Goal: Task Accomplishment & Management: Complete application form

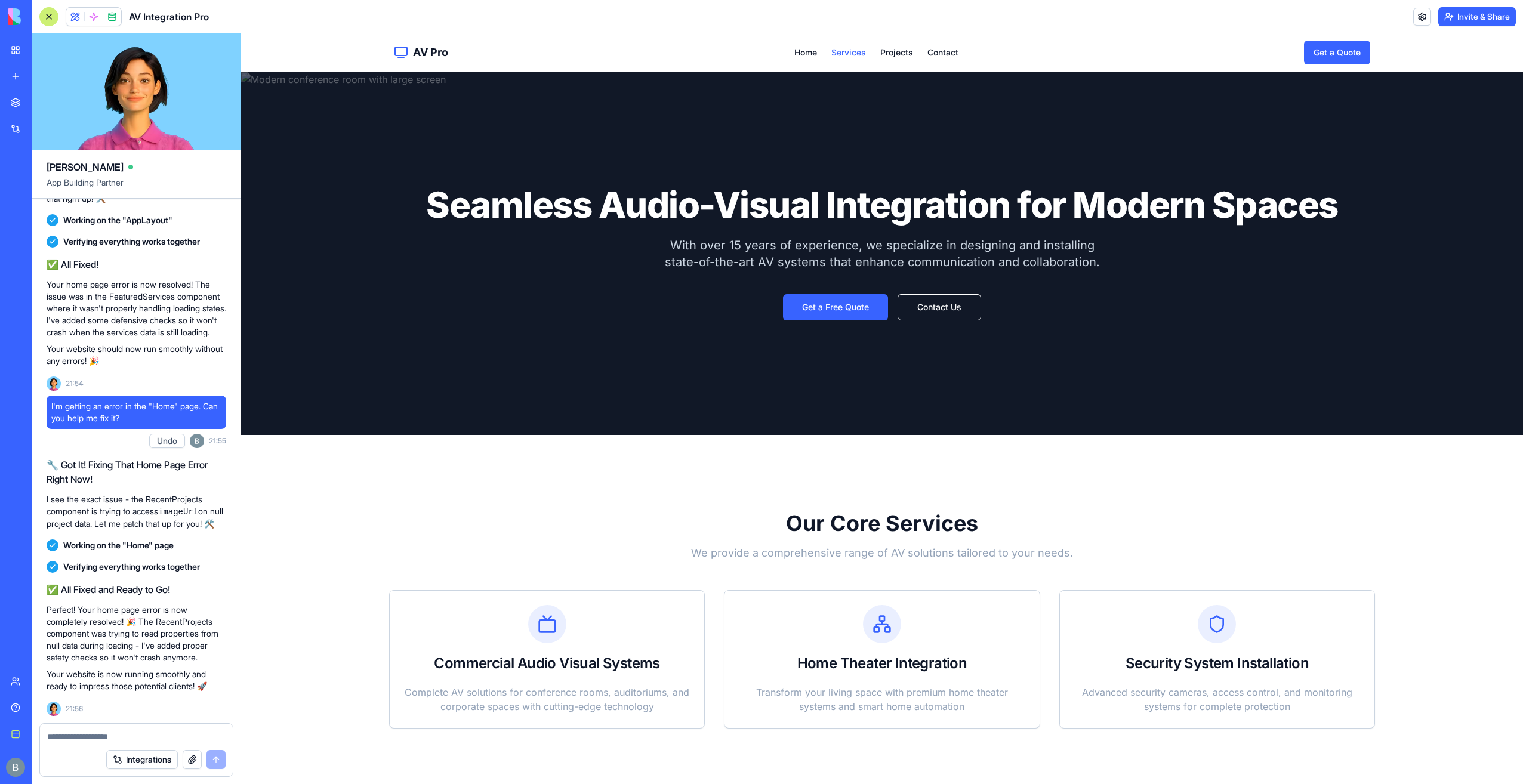
click at [846, 54] on link "Services" at bounding box center [849, 52] width 35 height 12
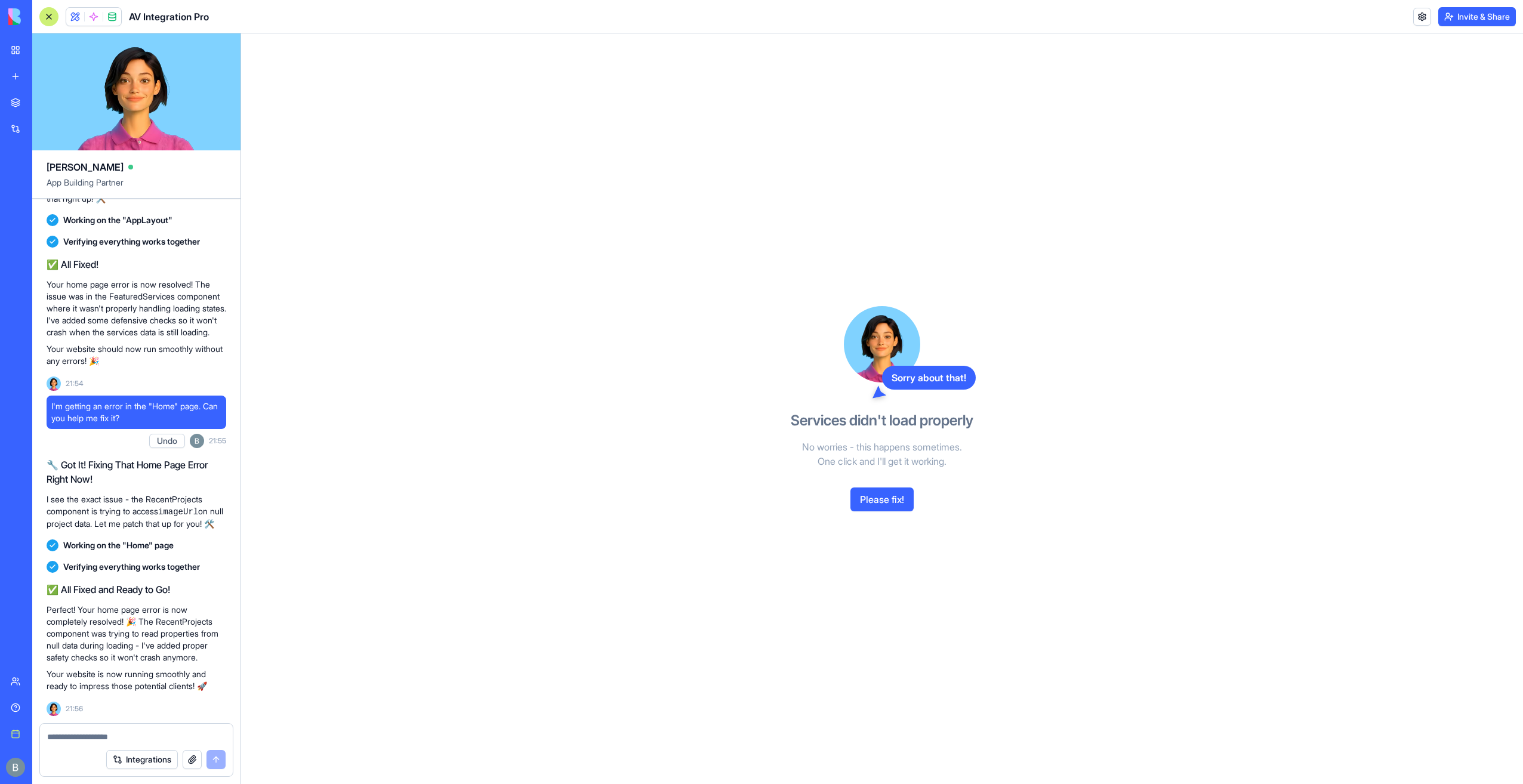
click at [883, 499] on button "Please fix!" at bounding box center [882, 499] width 63 height 24
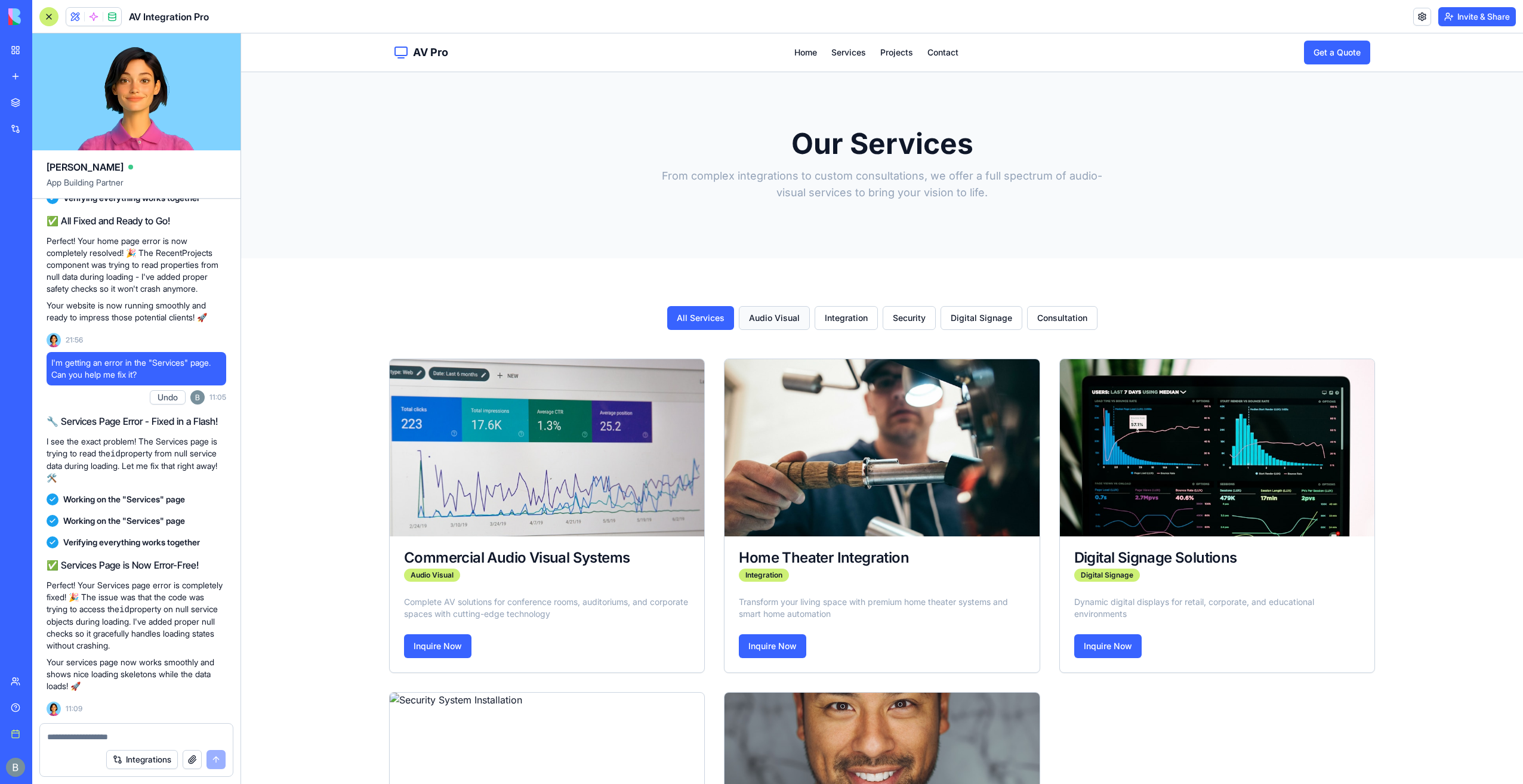
click at [756, 329] on button "Audio Visual" at bounding box center [774, 318] width 71 height 24
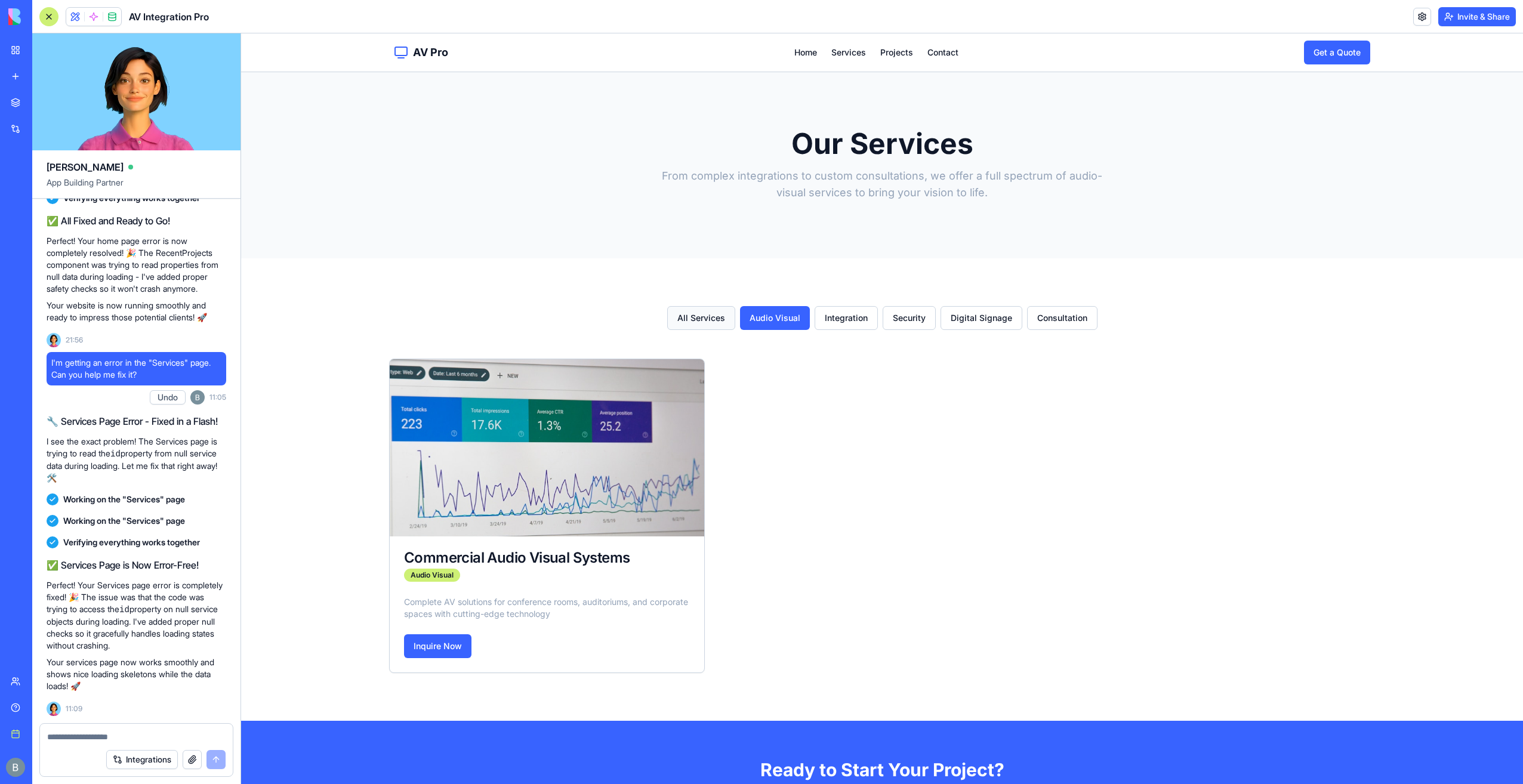
click at [704, 318] on button "All Services" at bounding box center [701, 318] width 68 height 24
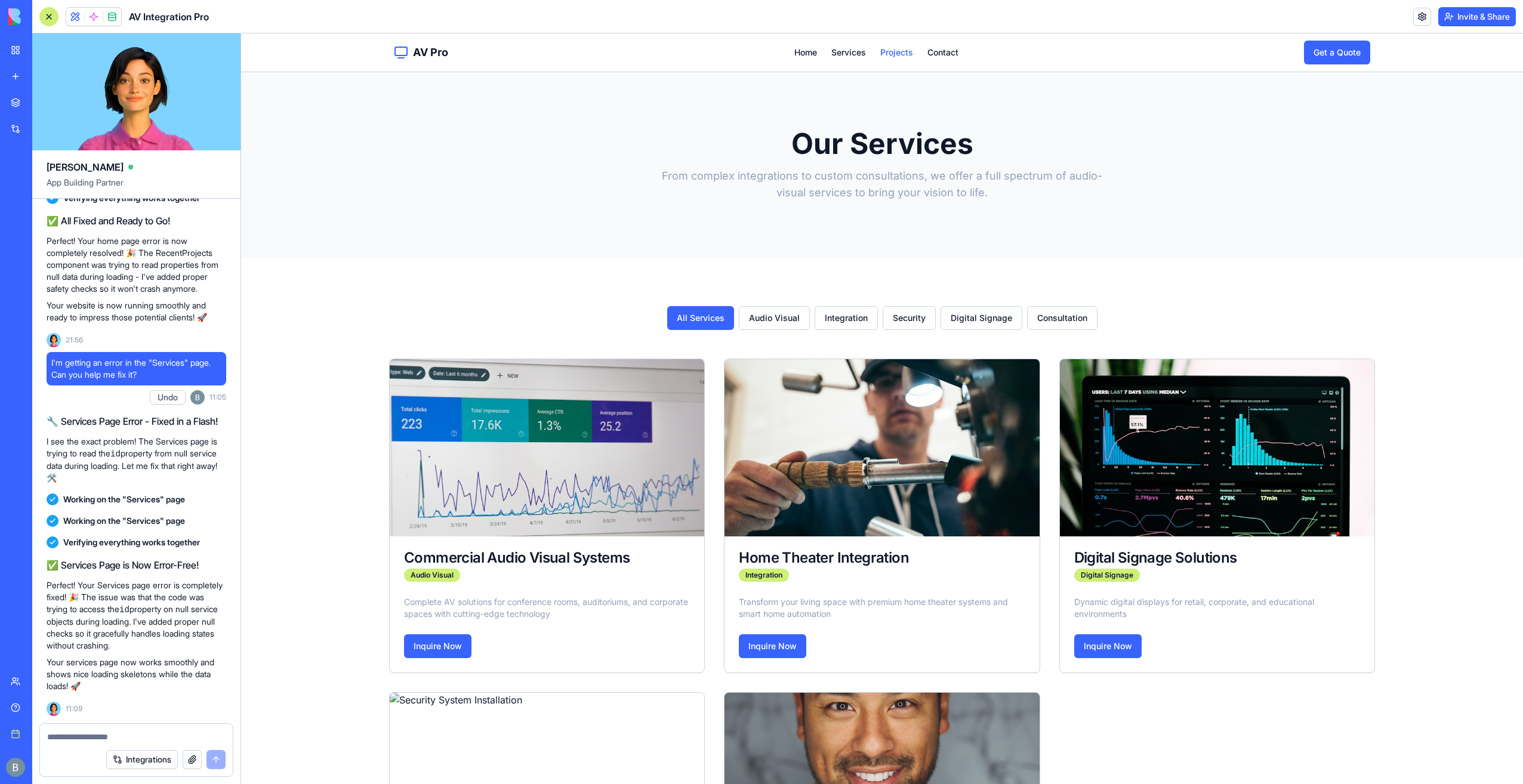
drag, startPoint x: 887, startPoint y: 62, endPoint x: 889, endPoint y: 54, distance: 8.2
click at [887, 62] on div "AV Pro Home Services Projects Contact Get a Quote Toggle Navigation" at bounding box center [882, 52] width 1015 height 38
click at [890, 52] on link "Projects" at bounding box center [896, 52] width 33 height 12
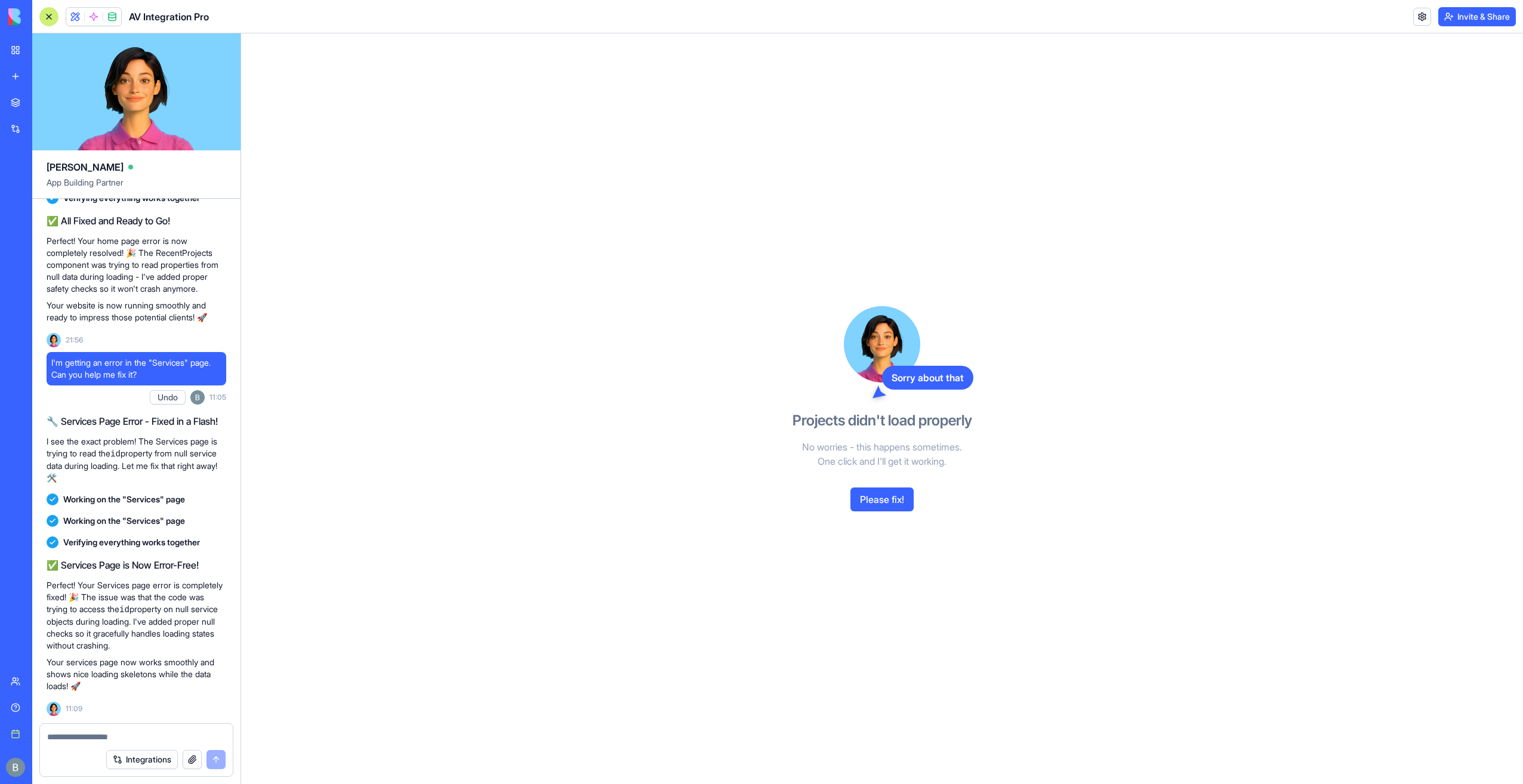
click at [872, 493] on button "Please fix!" at bounding box center [882, 499] width 63 height 24
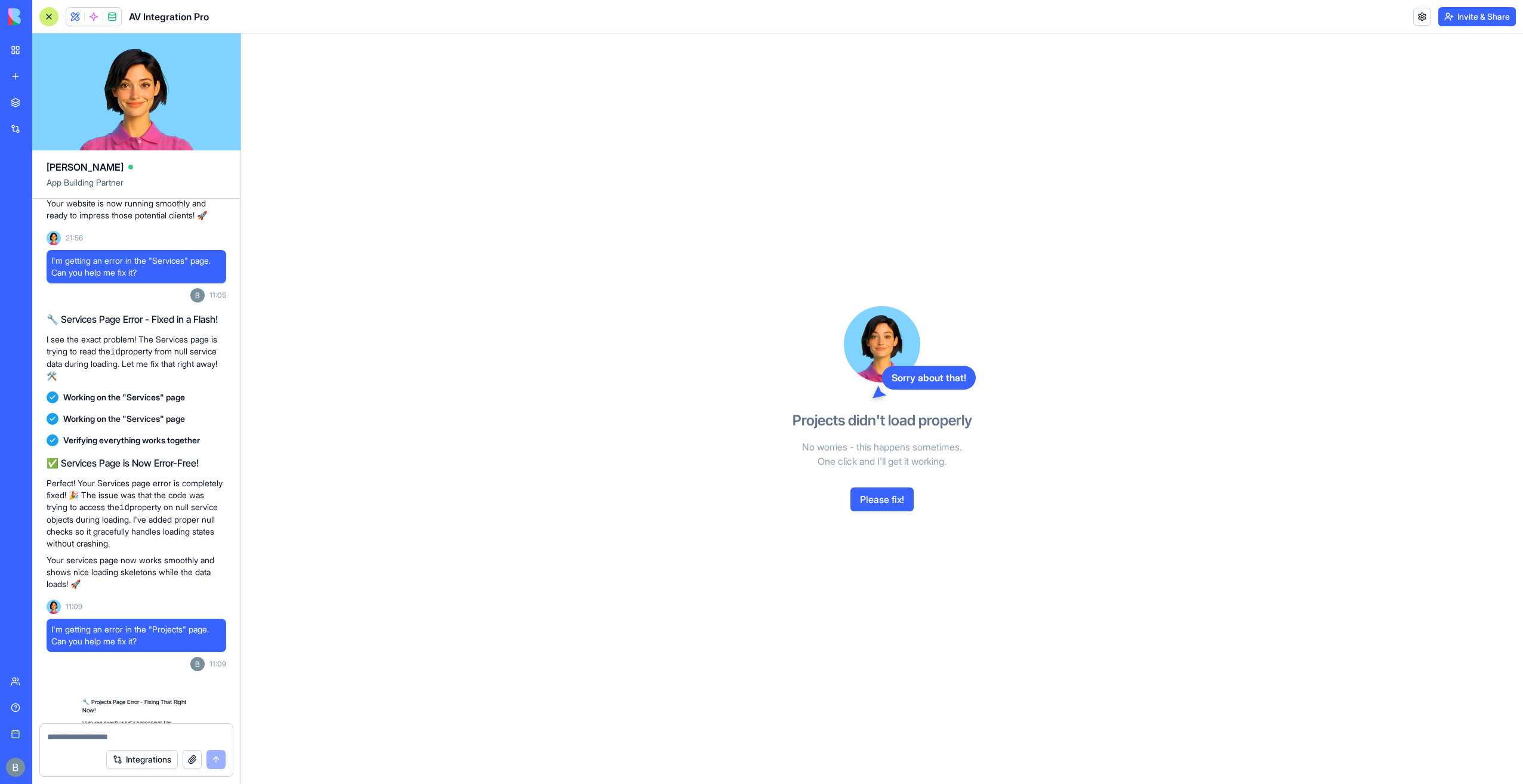
scroll to position [1752, 0]
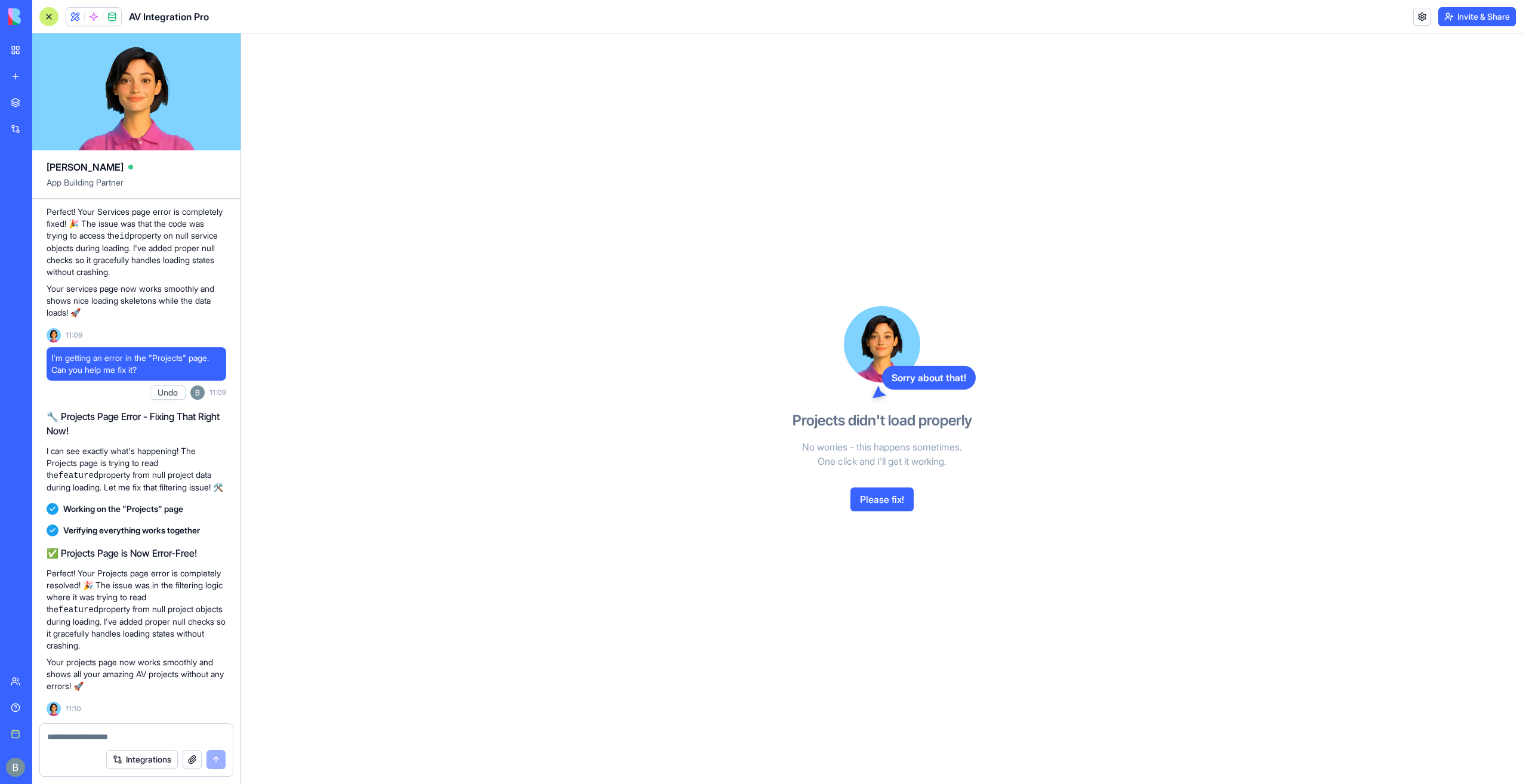
click at [864, 504] on button "Please fix!" at bounding box center [882, 499] width 63 height 24
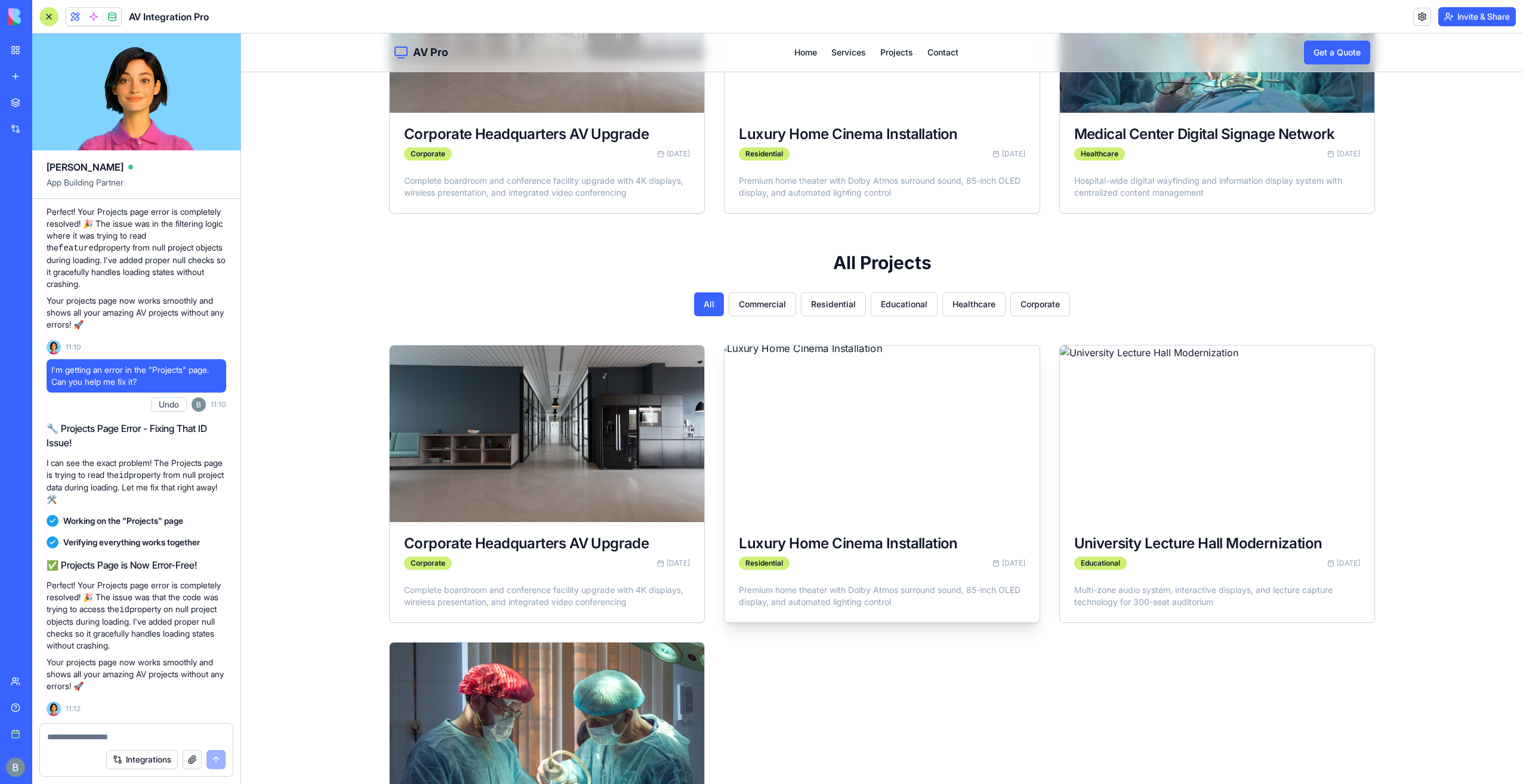
scroll to position [477, 0]
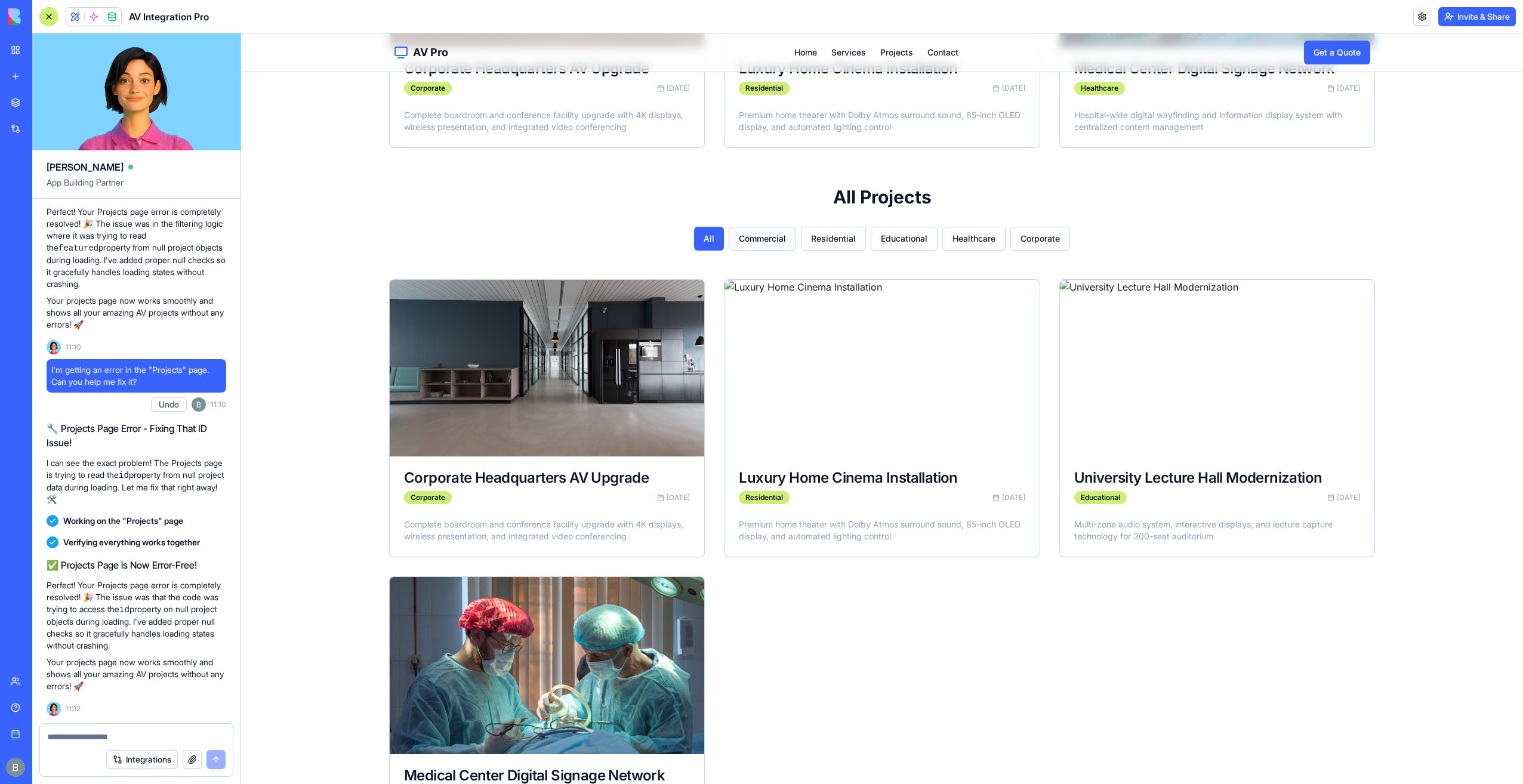
click at [763, 239] on button "Commercial" at bounding box center [762, 238] width 67 height 24
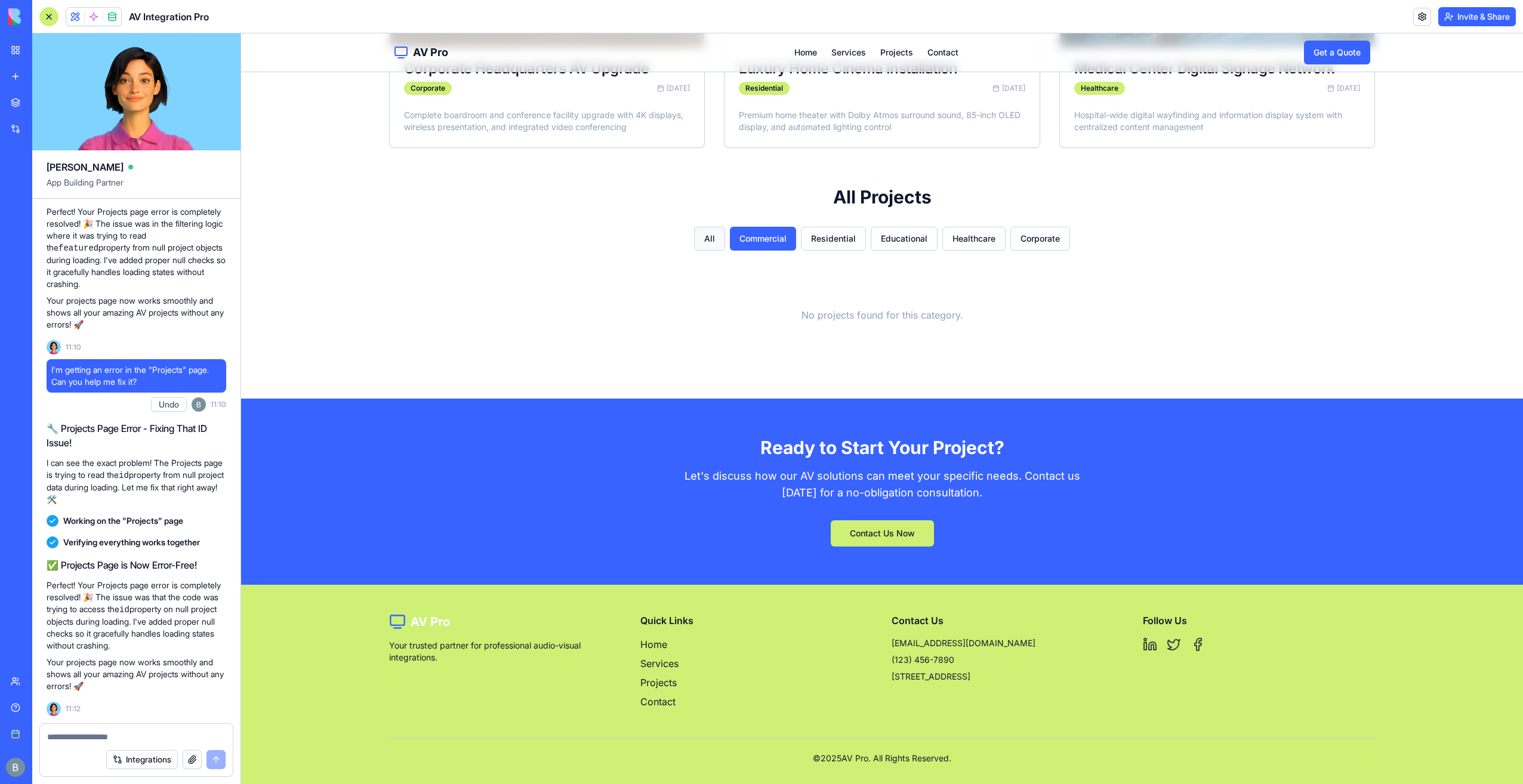
click at [706, 238] on button "All" at bounding box center [710, 238] width 31 height 24
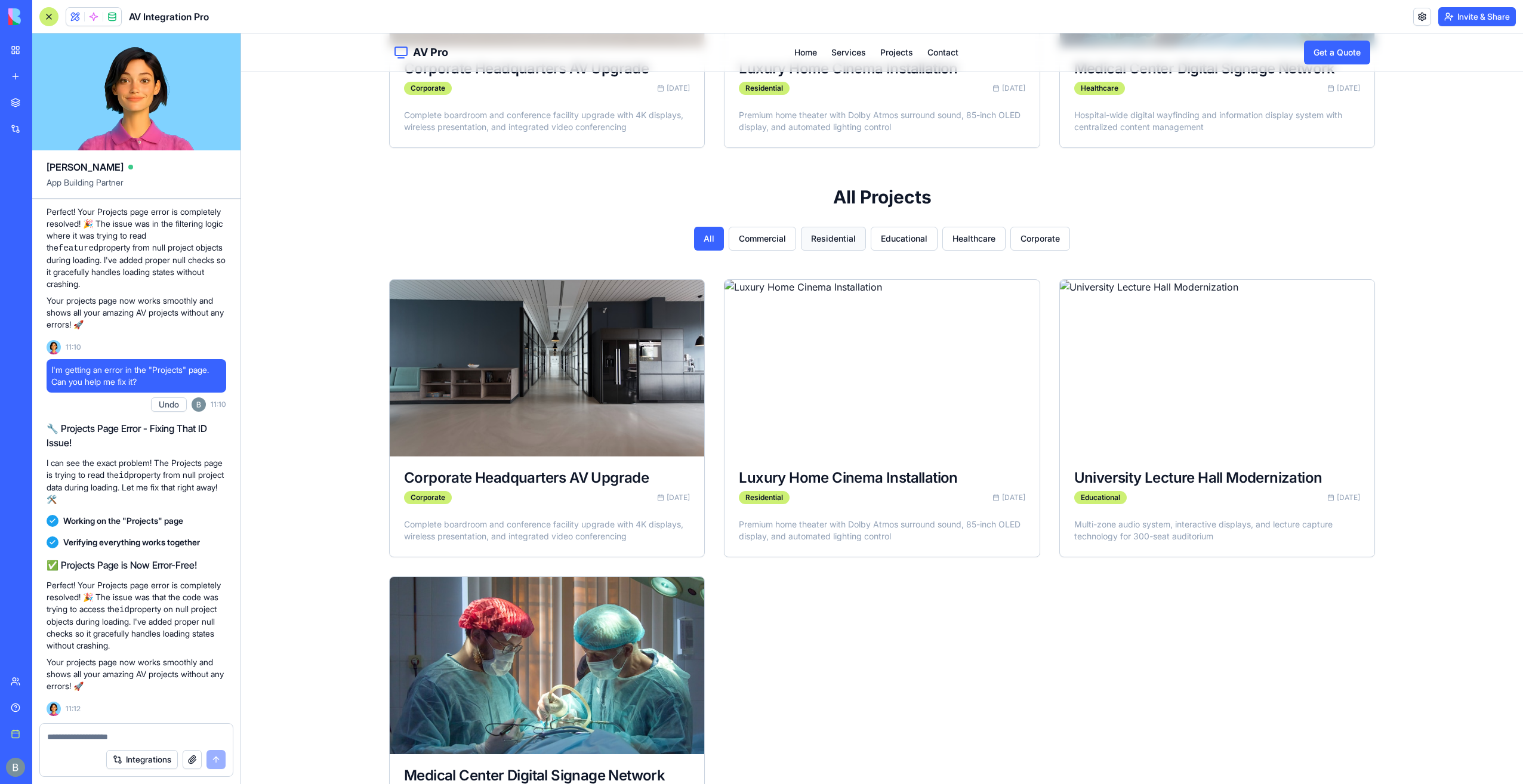
click at [818, 236] on button "Residential" at bounding box center [833, 238] width 65 height 24
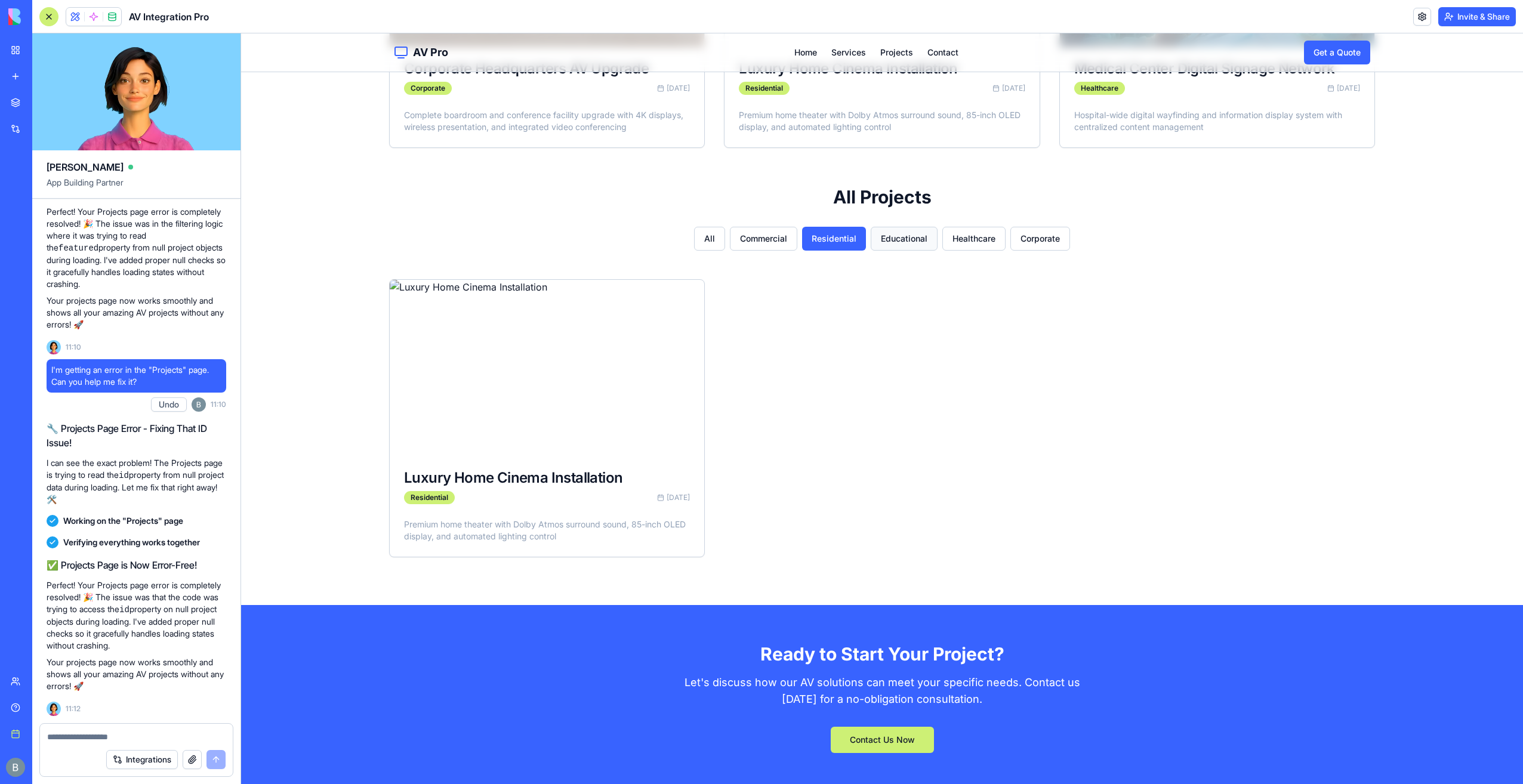
click at [875, 234] on button "Educational" at bounding box center [904, 238] width 67 height 24
click at [694, 231] on button "All" at bounding box center [710, 238] width 31 height 24
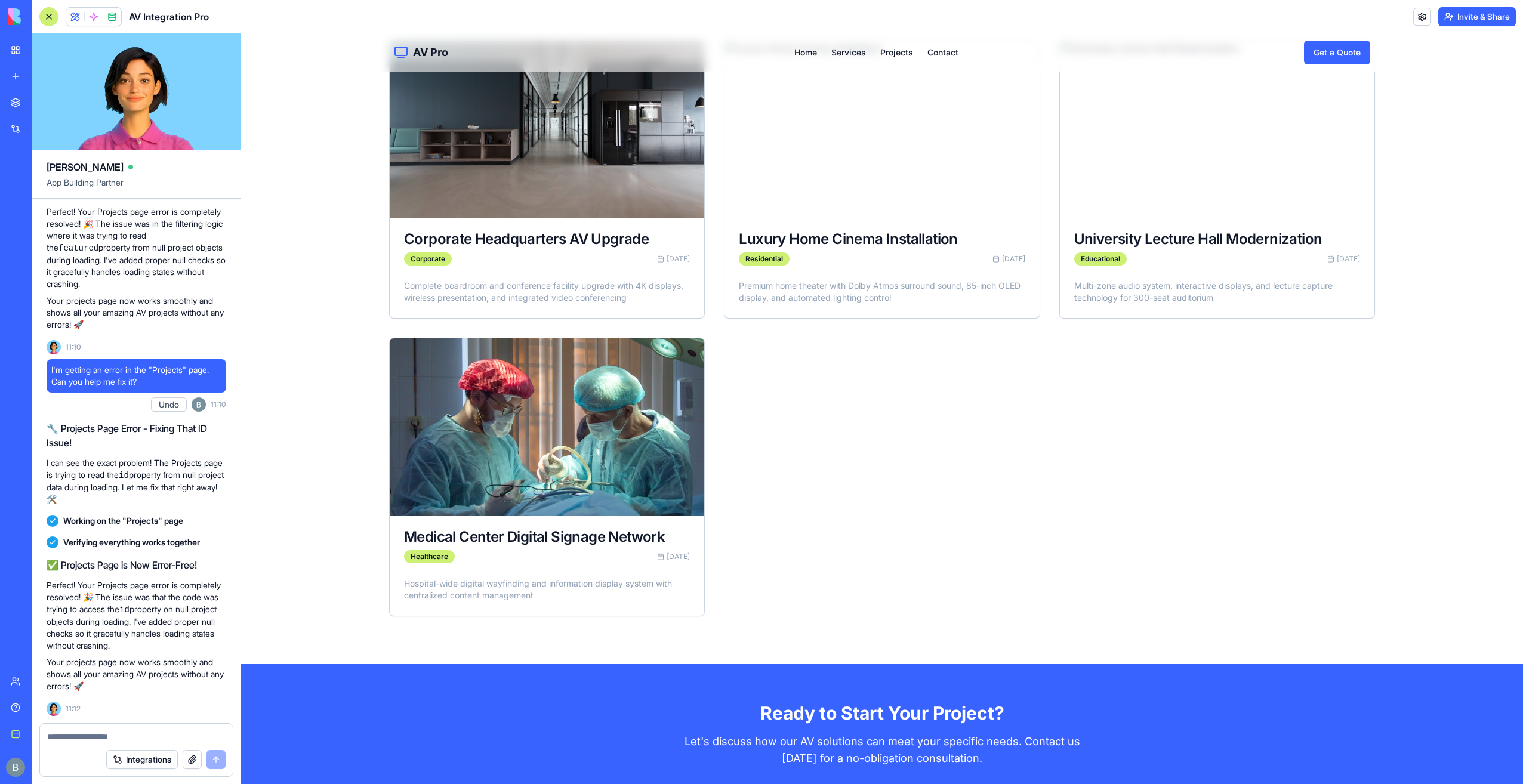
scroll to position [657, 0]
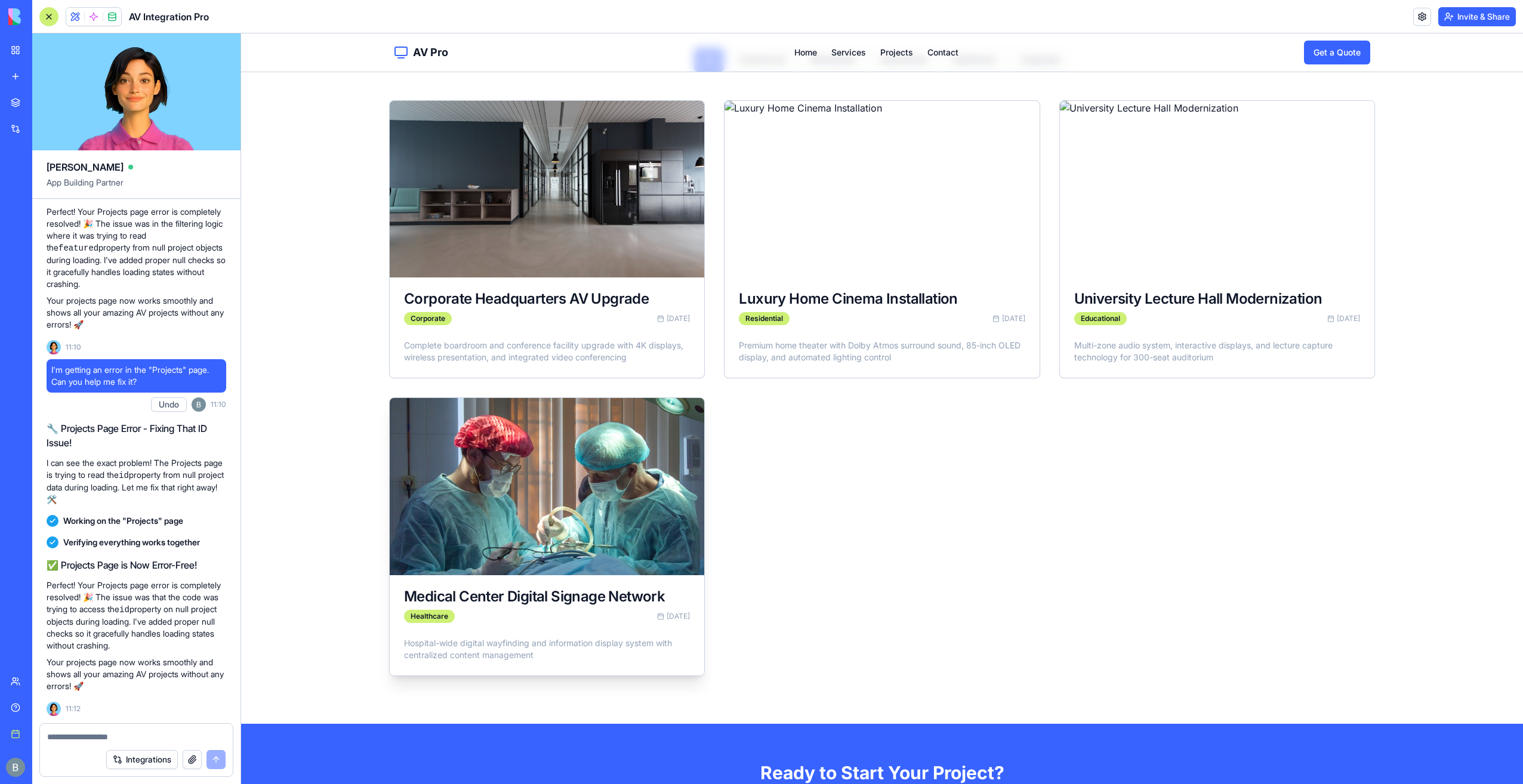
click at [515, 523] on img at bounding box center [547, 486] width 331 height 185
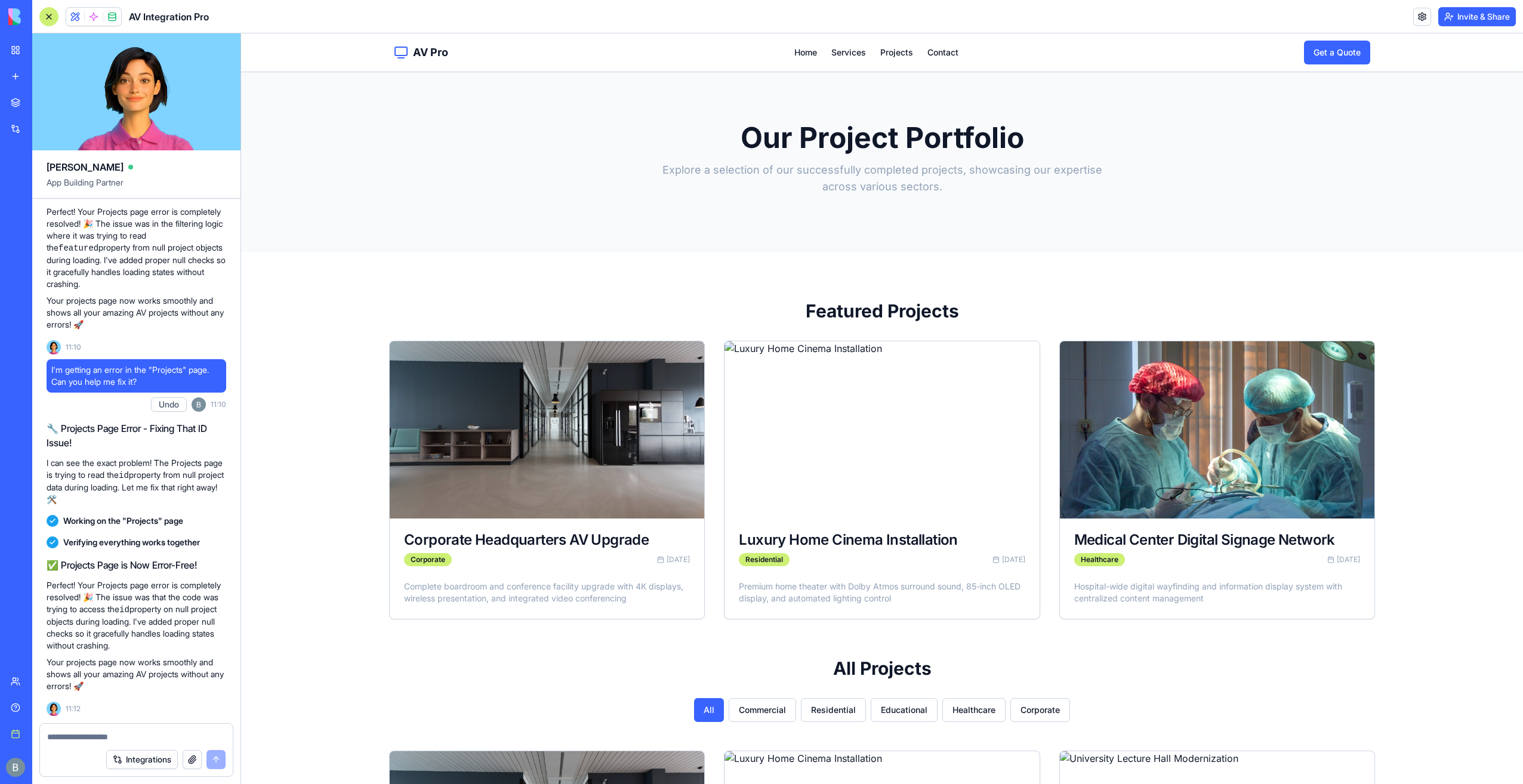
scroll to position [0, 0]
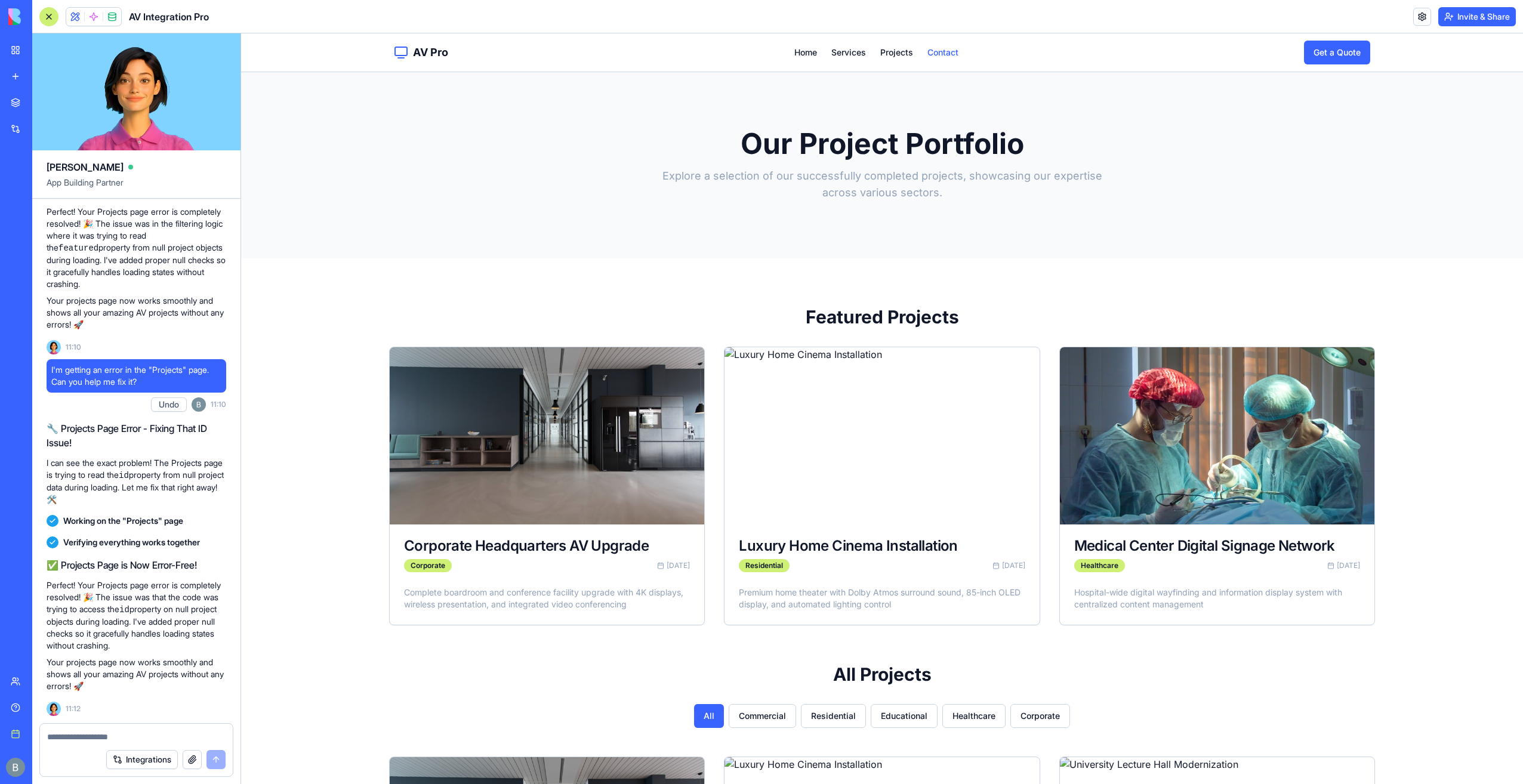
click at [940, 53] on link "Contact" at bounding box center [943, 52] width 31 height 12
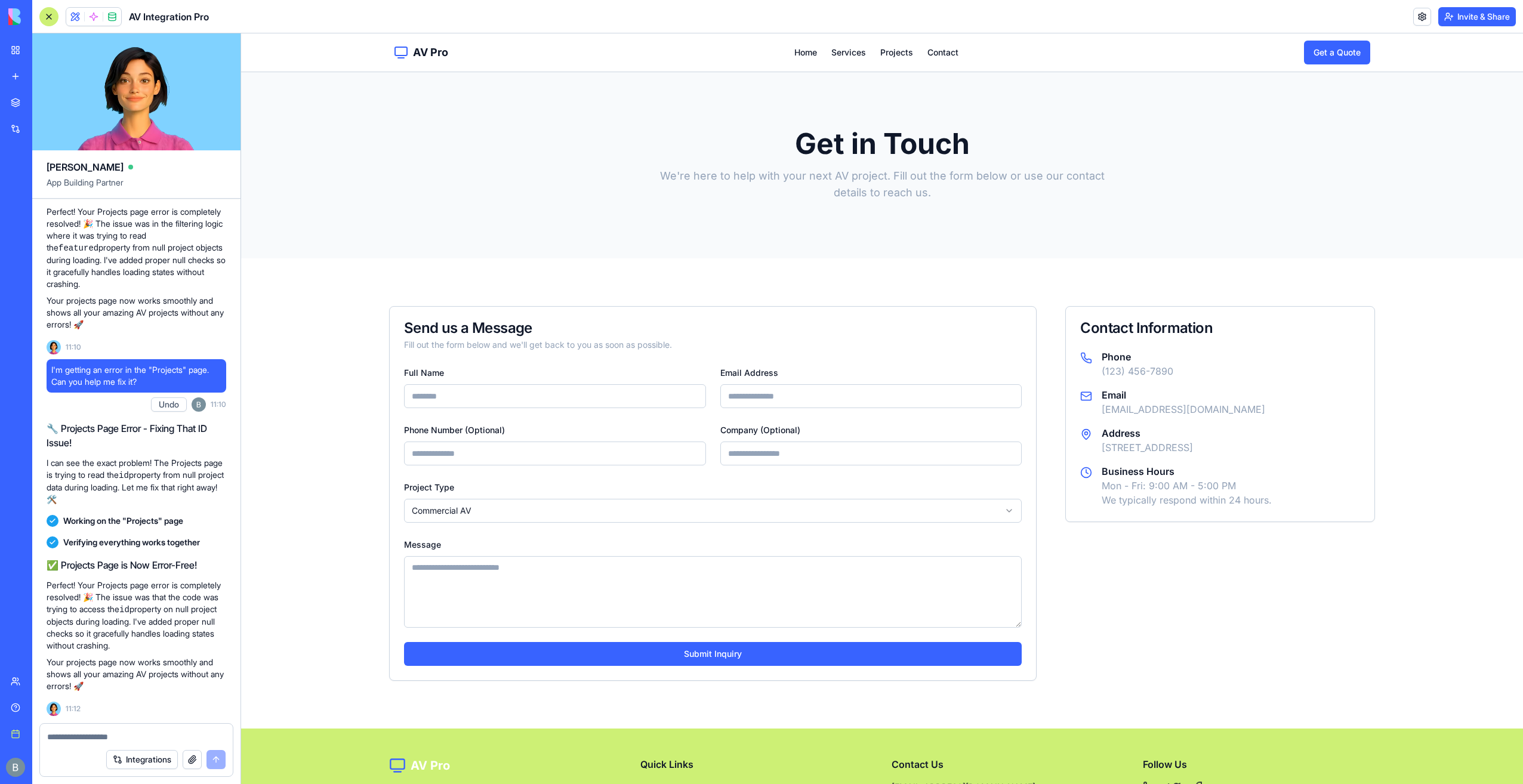
click at [791, 59] on div "AV Pro Home Services Projects Contact Get a Quote Toggle Navigation" at bounding box center [882, 52] width 1015 height 38
click at [795, 51] on link "Home" at bounding box center [805, 52] width 23 height 12
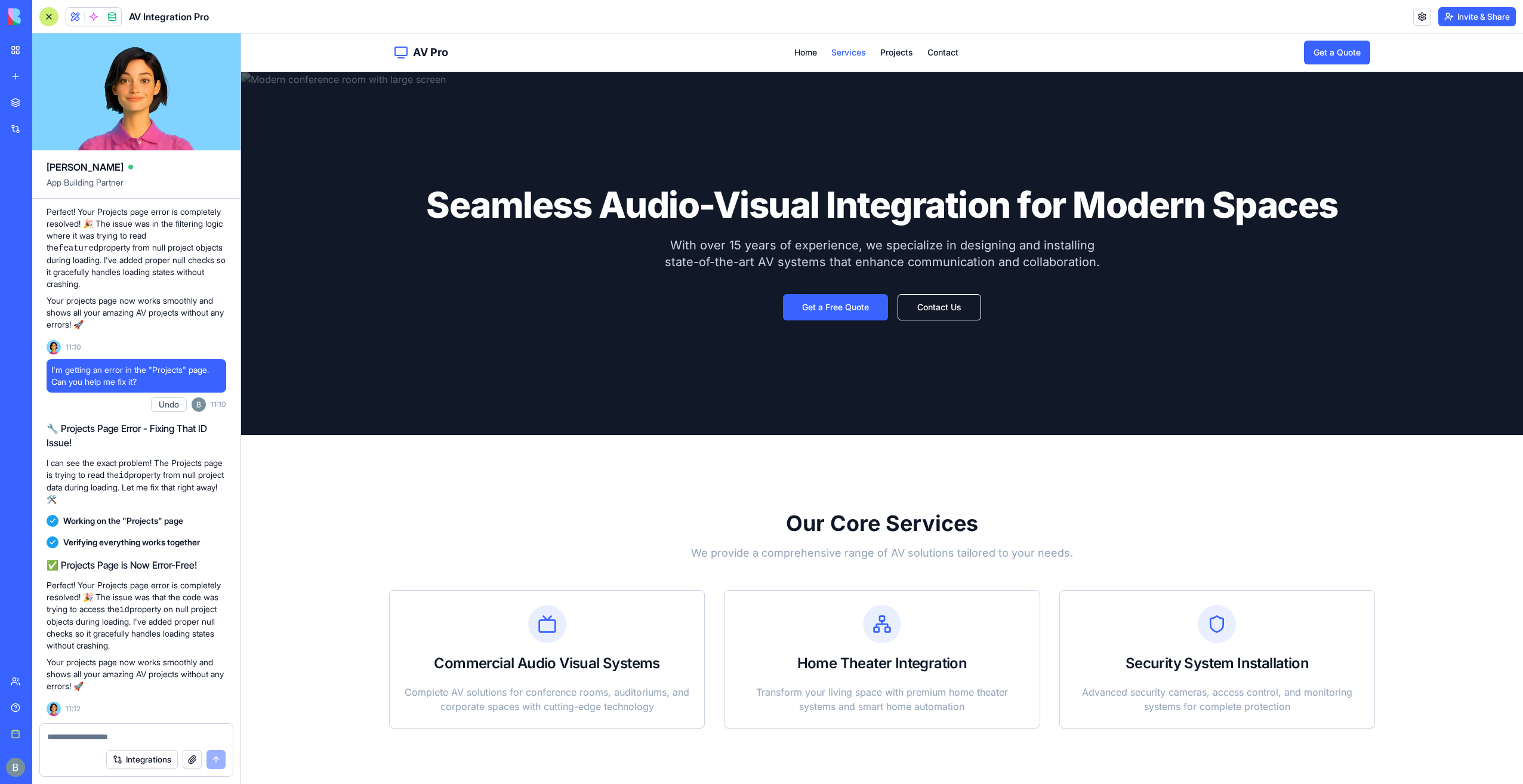
click at [853, 49] on link "Services" at bounding box center [849, 52] width 35 height 12
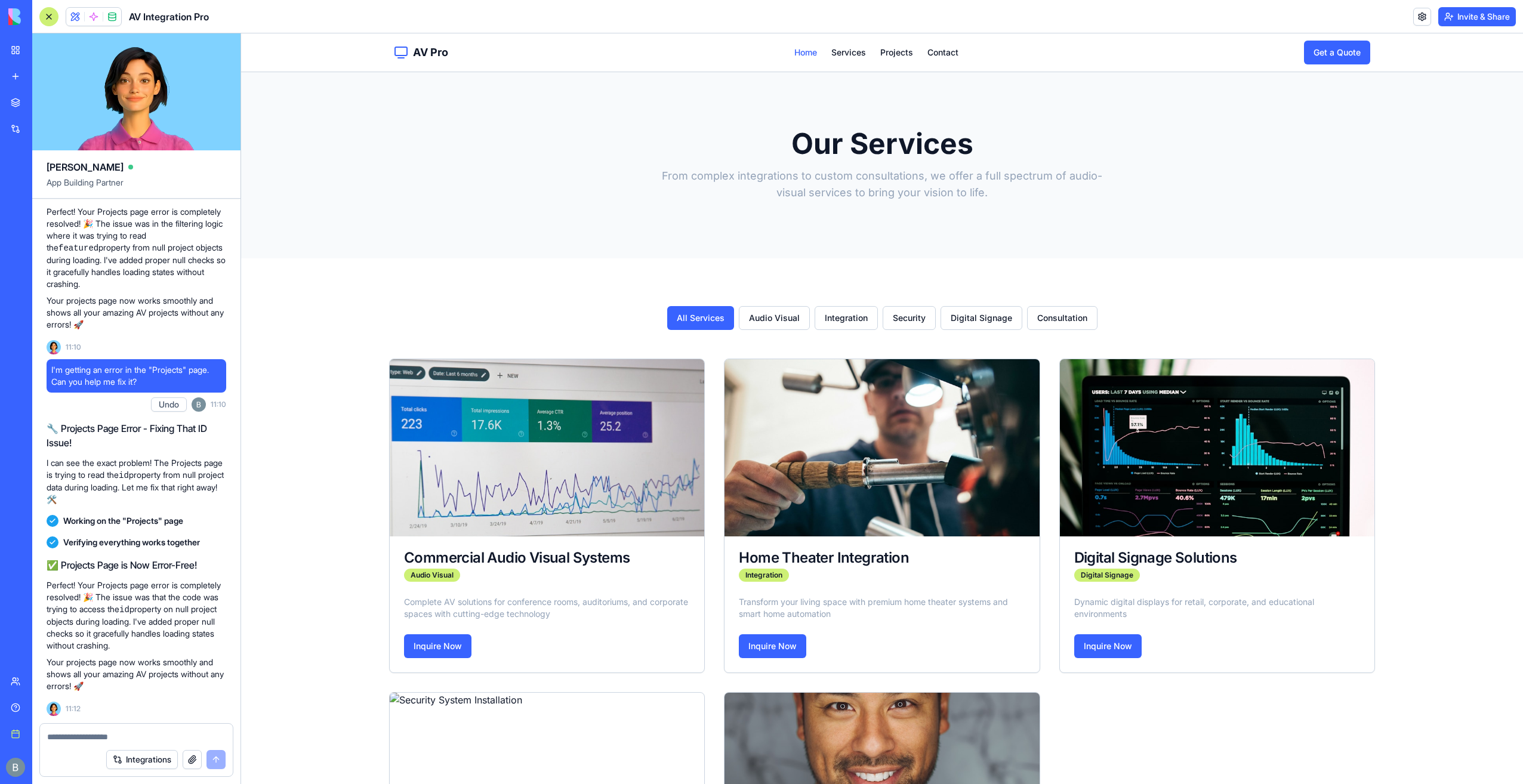
click at [794, 50] on link "Home" at bounding box center [805, 52] width 23 height 12
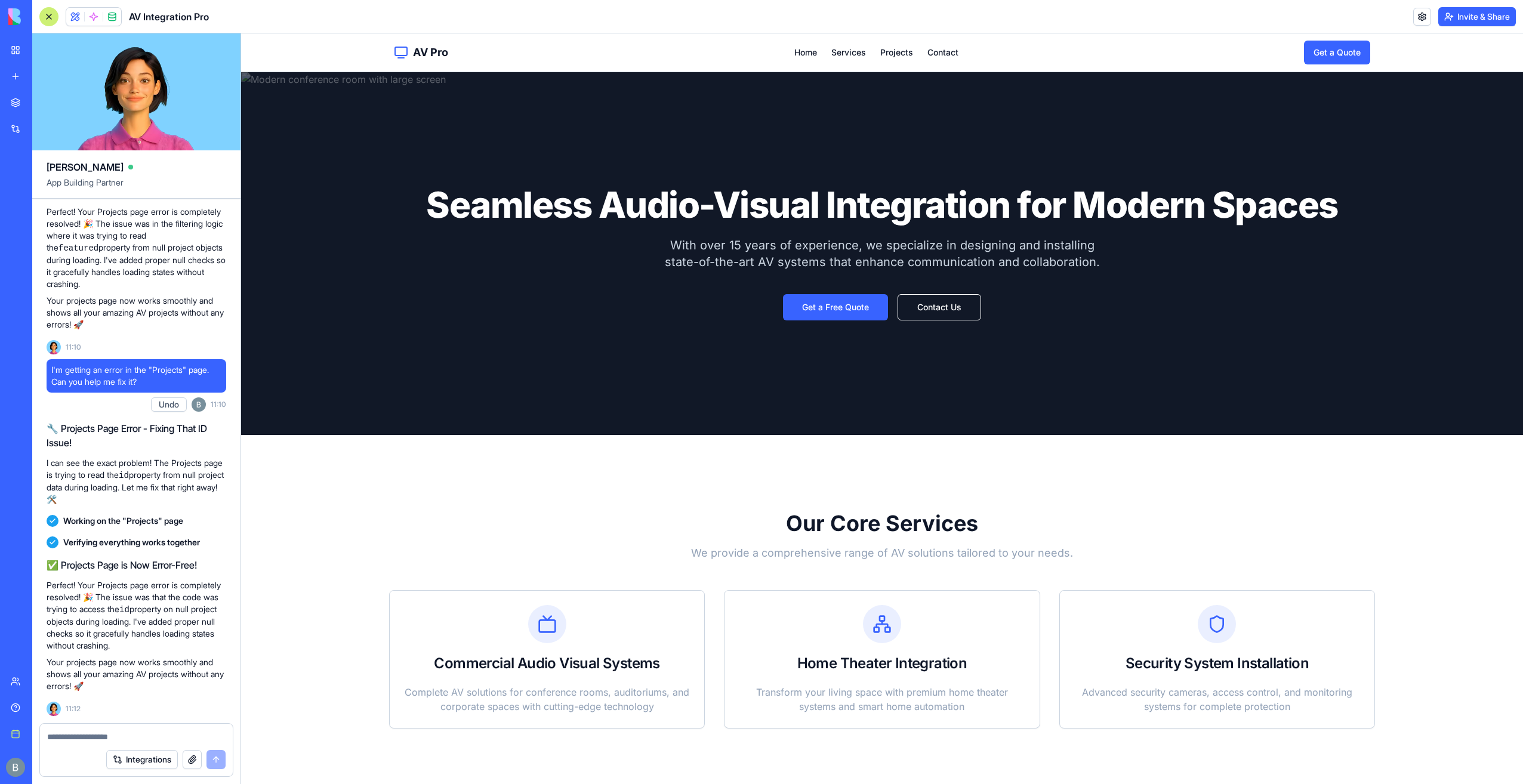
click at [189, 736] on textarea at bounding box center [136, 737] width 178 height 12
drag, startPoint x: 172, startPoint y: 748, endPoint x: 173, endPoint y: 741, distance: 7.1
click at [172, 748] on div "Integrations" at bounding box center [136, 760] width 193 height 34
click at [173, 741] on textarea at bounding box center [136, 737] width 178 height 12
paste textarea "*"
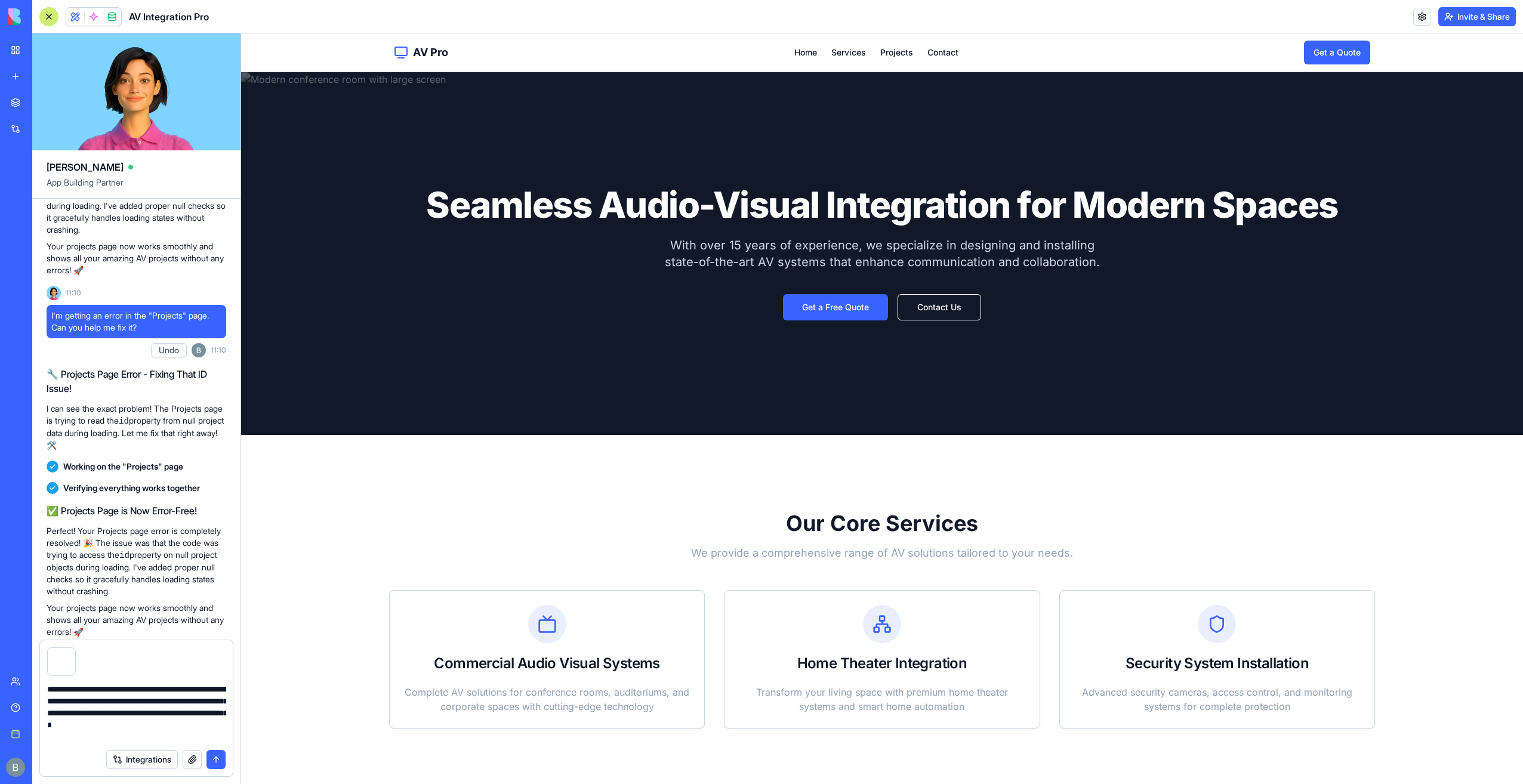
type textarea "**********"
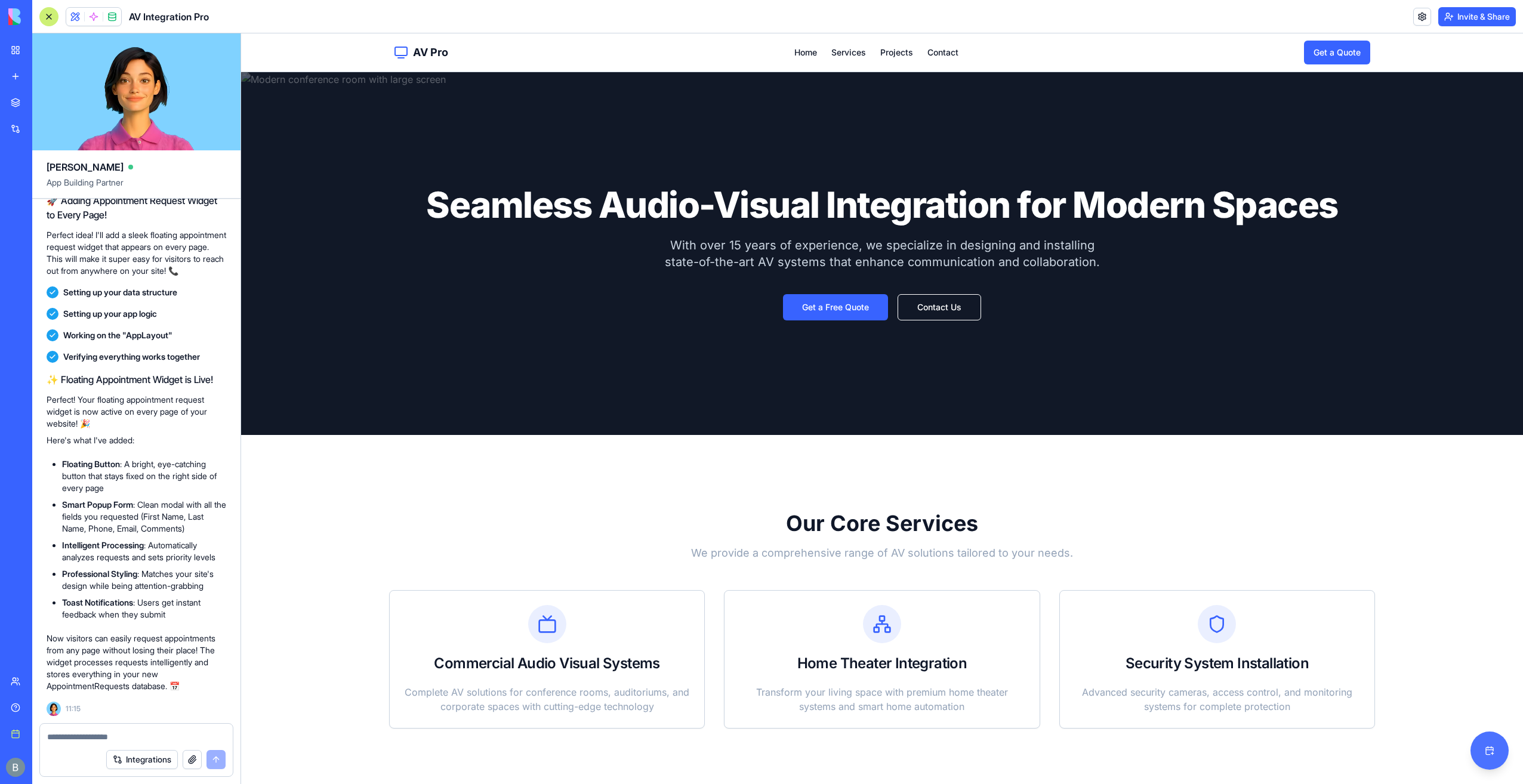
click at [1483, 753] on button "Request an Appointment" at bounding box center [1489, 750] width 38 height 38
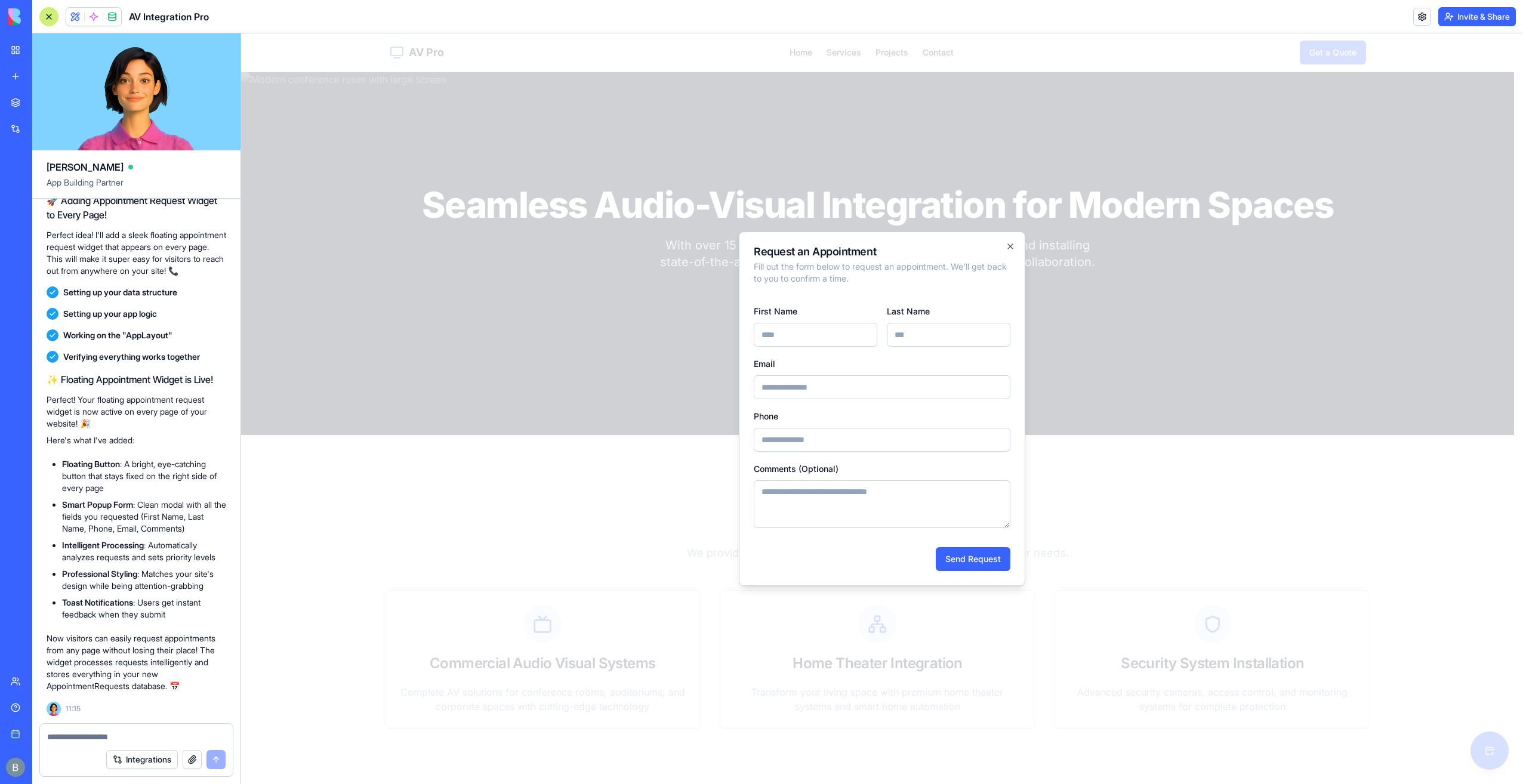
click at [1207, 610] on div at bounding box center [882, 409] width 1282 height 751
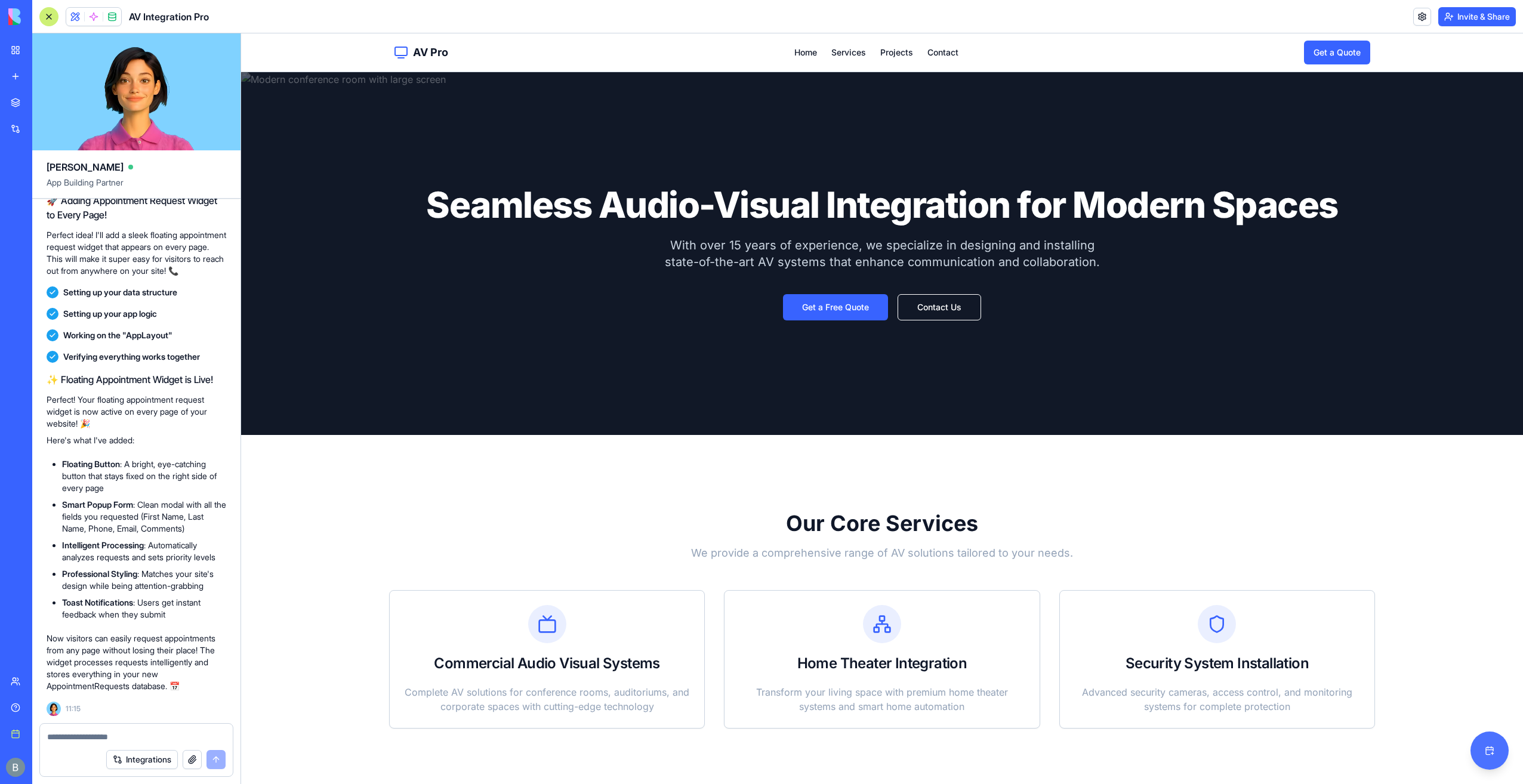
click at [1480, 748] on button "Request an Appointment" at bounding box center [1489, 750] width 38 height 38
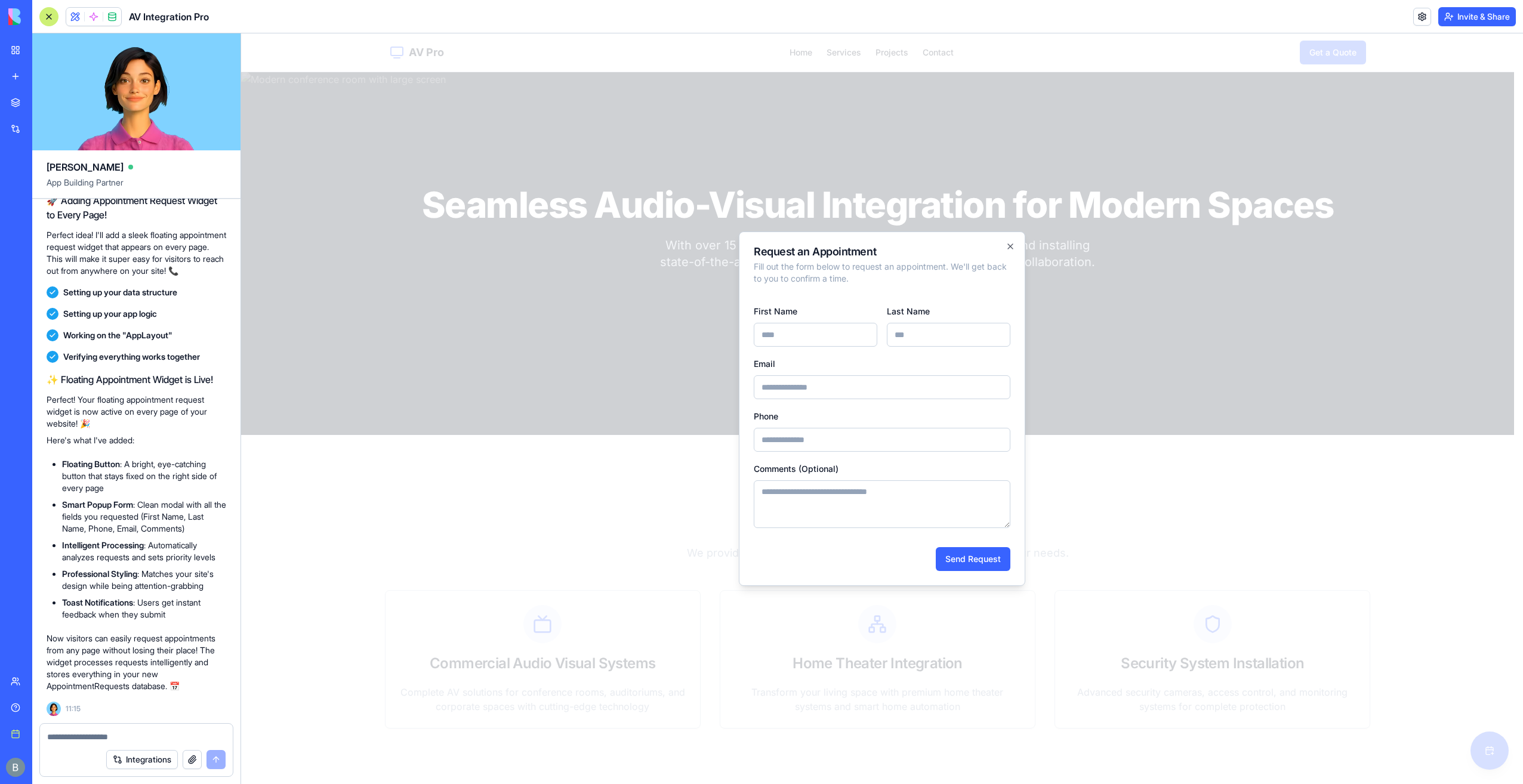
click at [1004, 243] on div "Request an Appointment Fill out the form below to request an appointment. We'll…" at bounding box center [882, 409] width 287 height 355
click at [1010, 245] on icon "button" at bounding box center [1010, 246] width 10 height 10
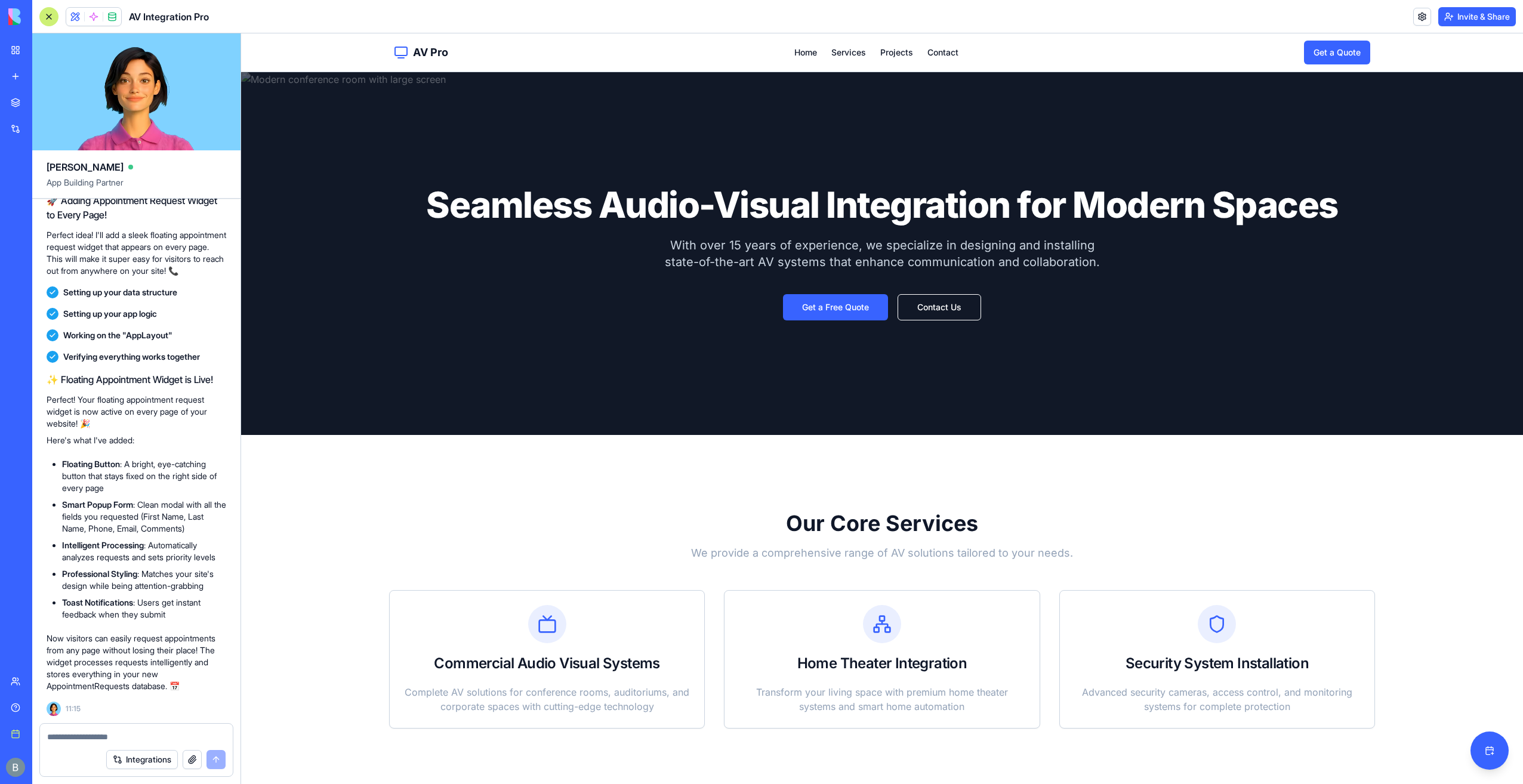
click at [161, 730] on div at bounding box center [136, 734] width 193 height 19
click at [155, 736] on textarea at bounding box center [136, 737] width 179 height 12
type textarea "*"
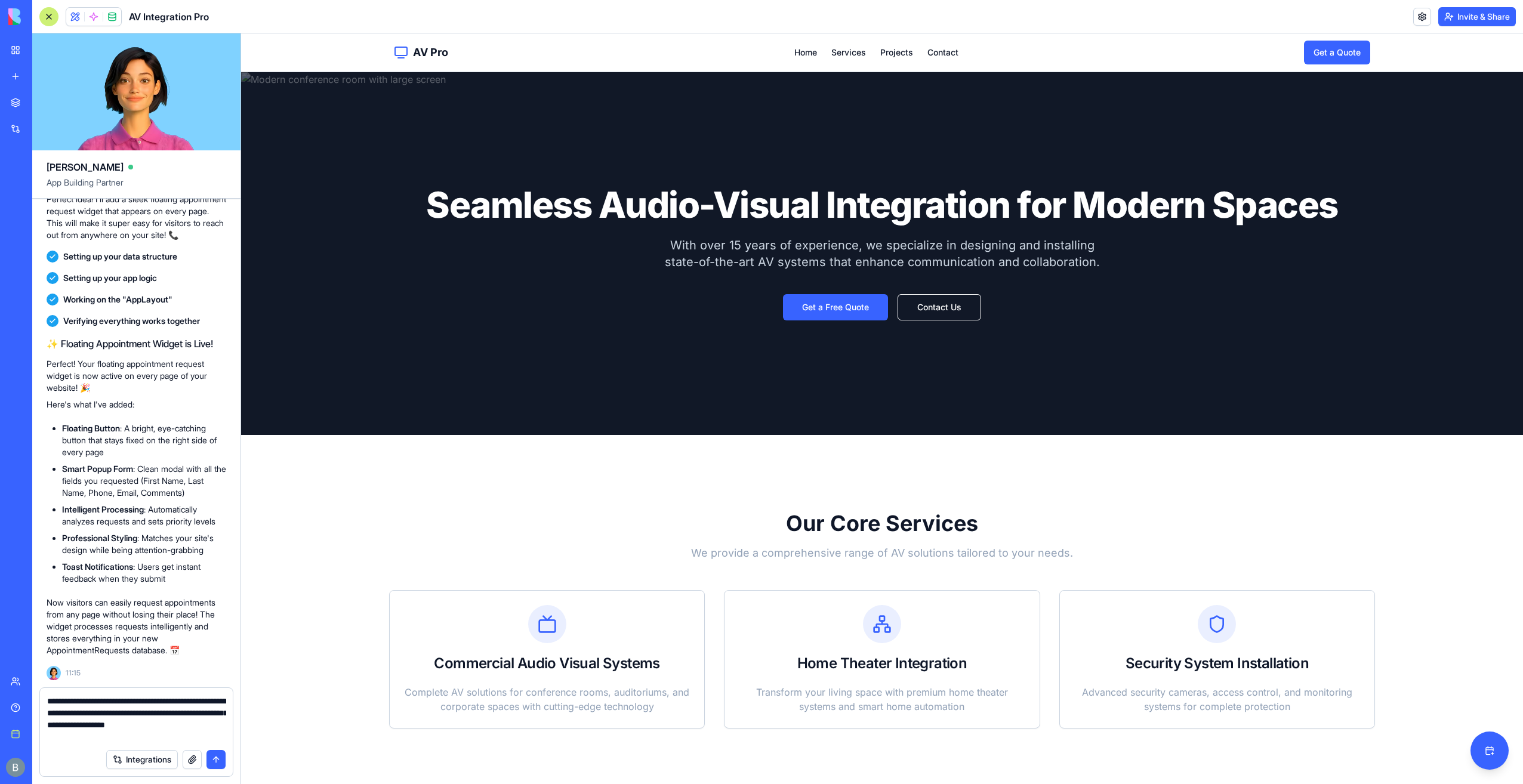
paste textarea
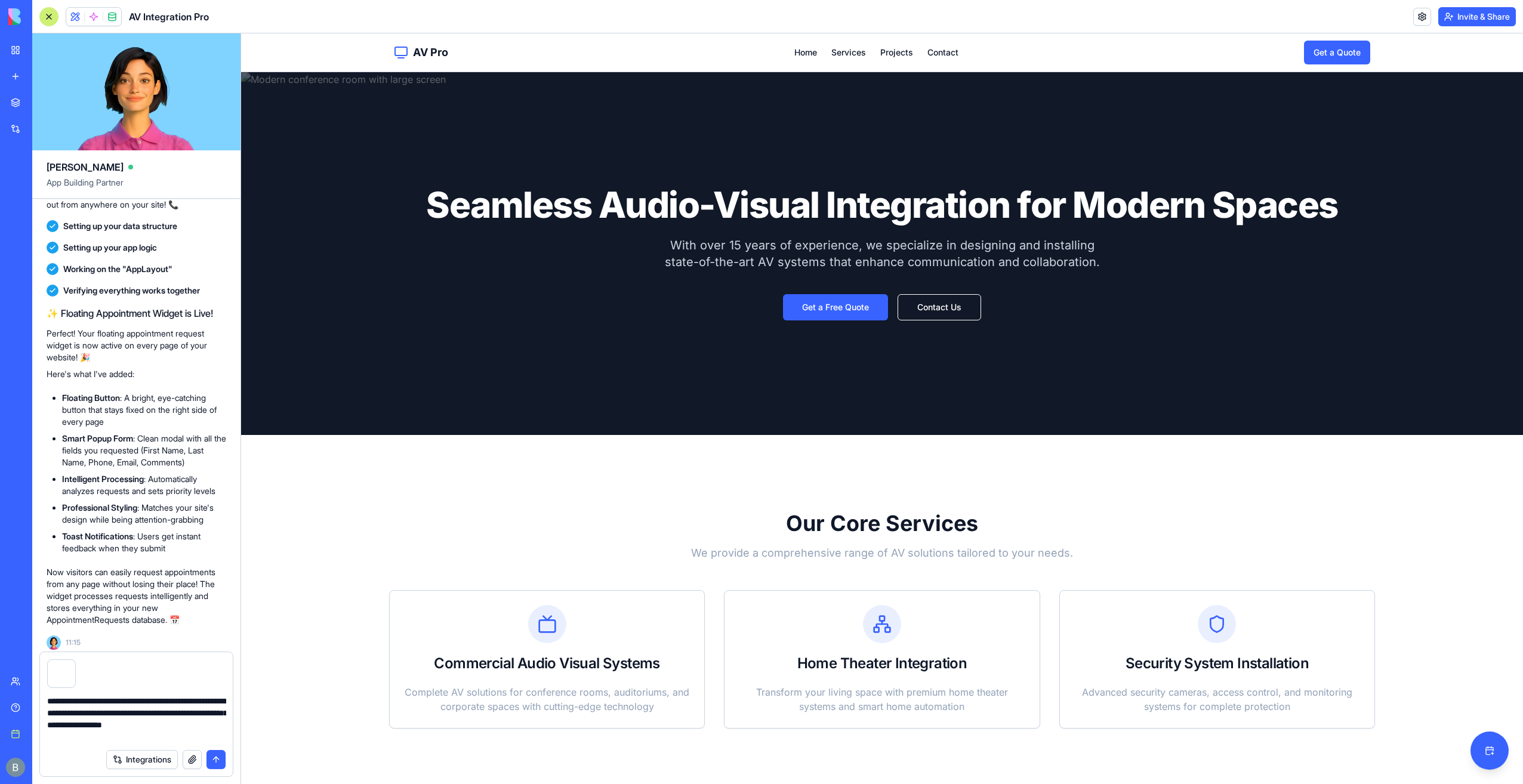
type textarea "**********"
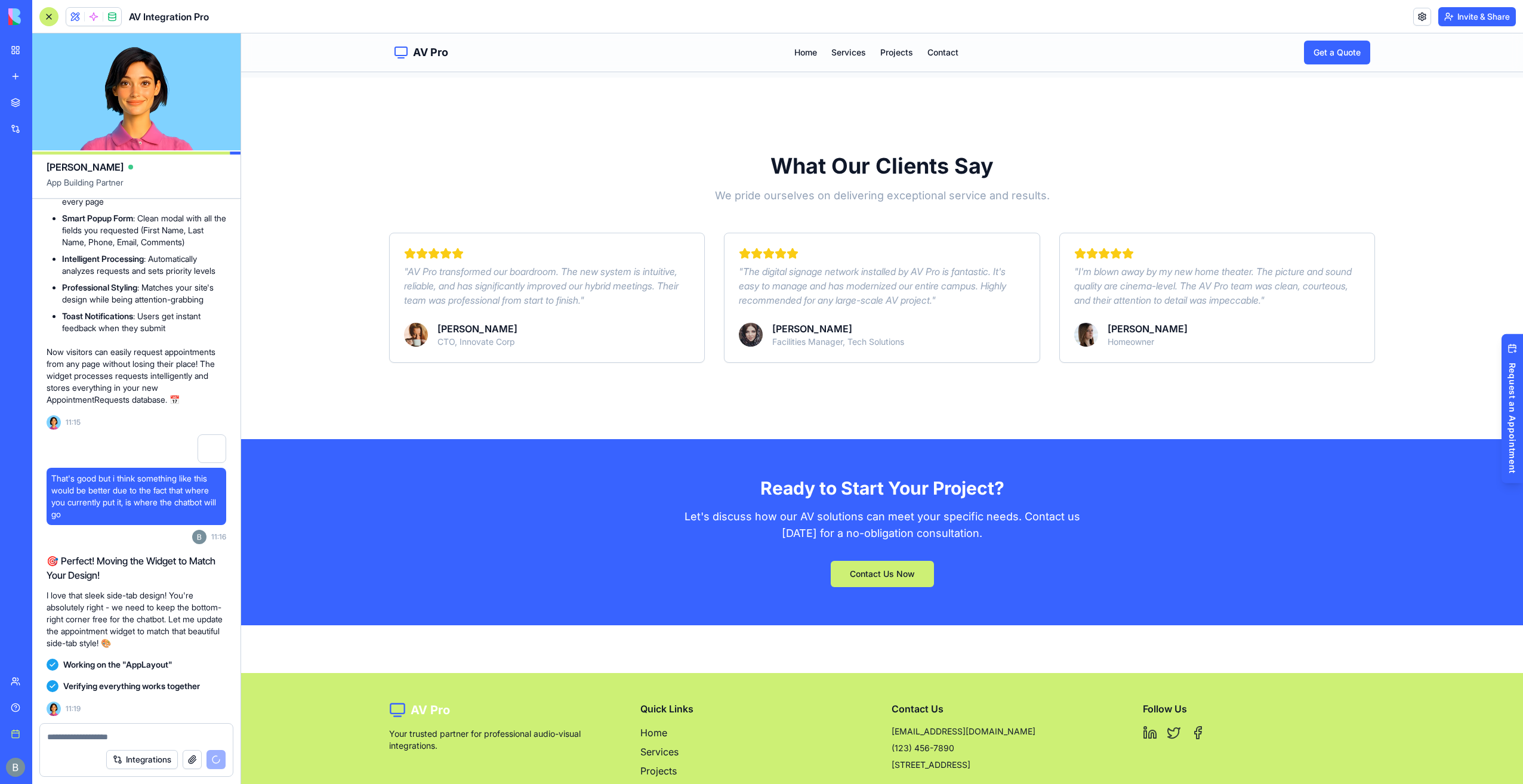
scroll to position [1253, 0]
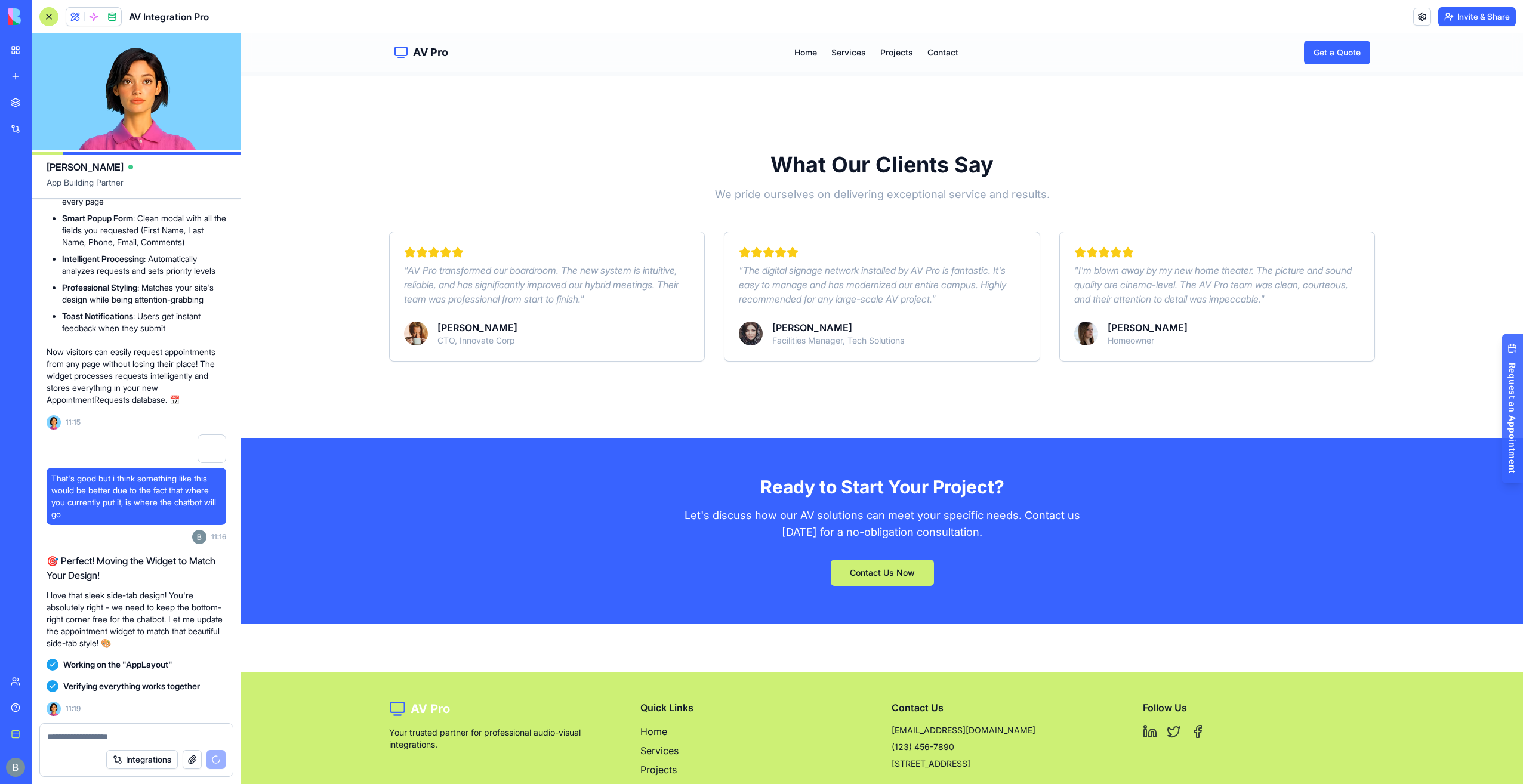
click at [1507, 418] on span "Request an Appointment" at bounding box center [1513, 418] width 12 height 111
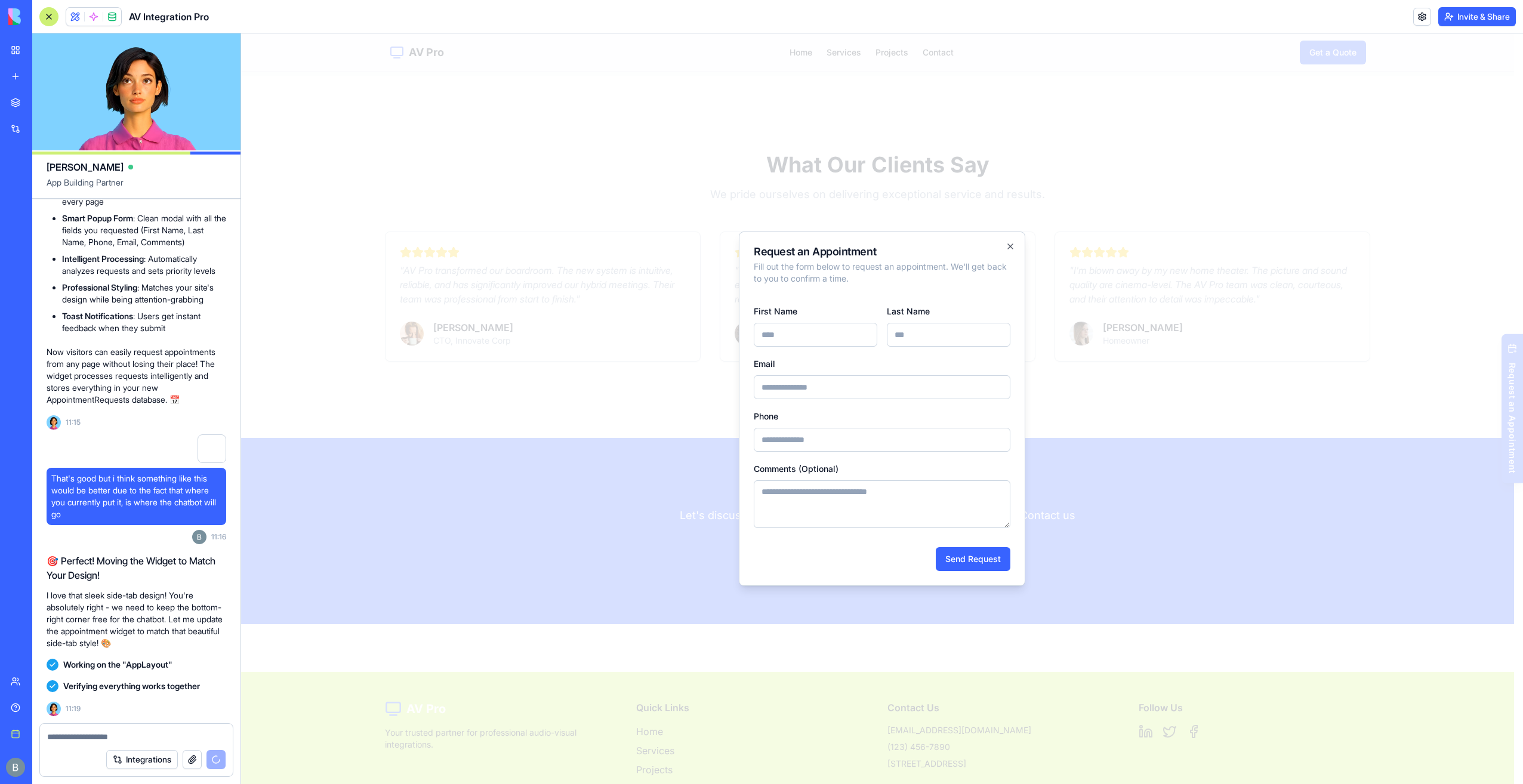
scroll to position [3371, 0]
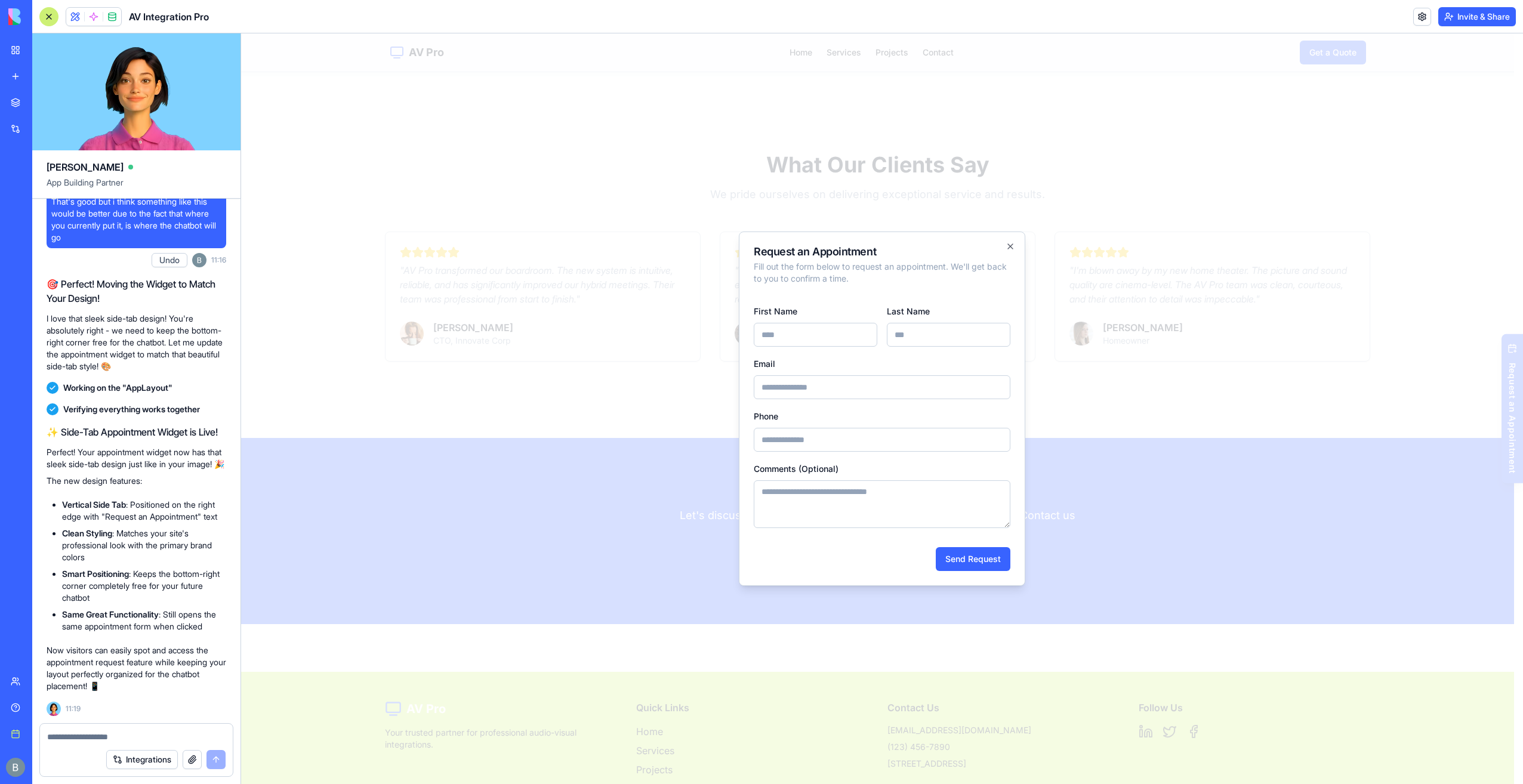
click at [1007, 252] on h2 "Request an Appointment" at bounding box center [882, 252] width 256 height 11
click at [1010, 250] on icon "button" at bounding box center [1010, 246] width 10 height 10
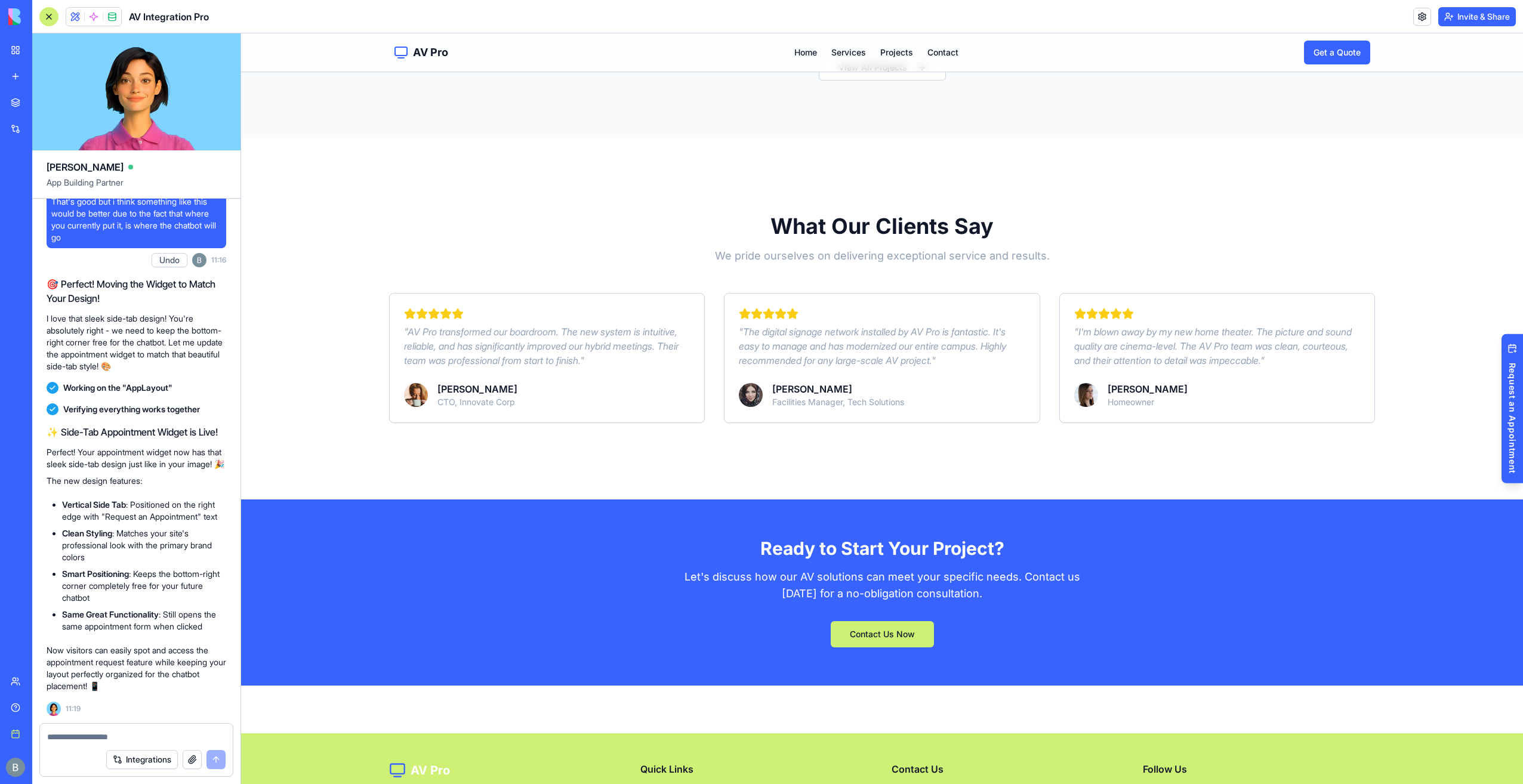
scroll to position [1193, 0]
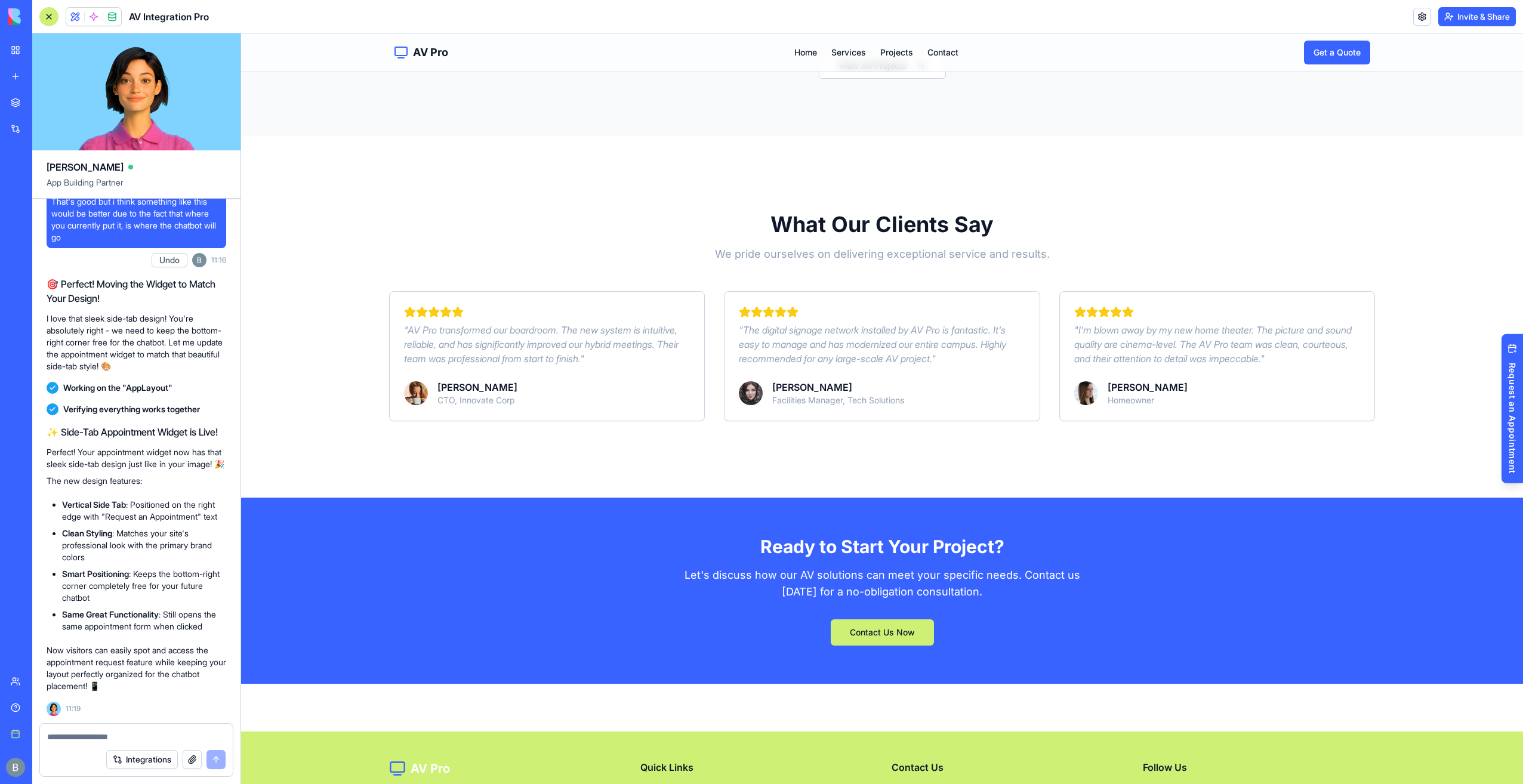
click at [121, 738] on textarea at bounding box center [136, 737] width 179 height 12
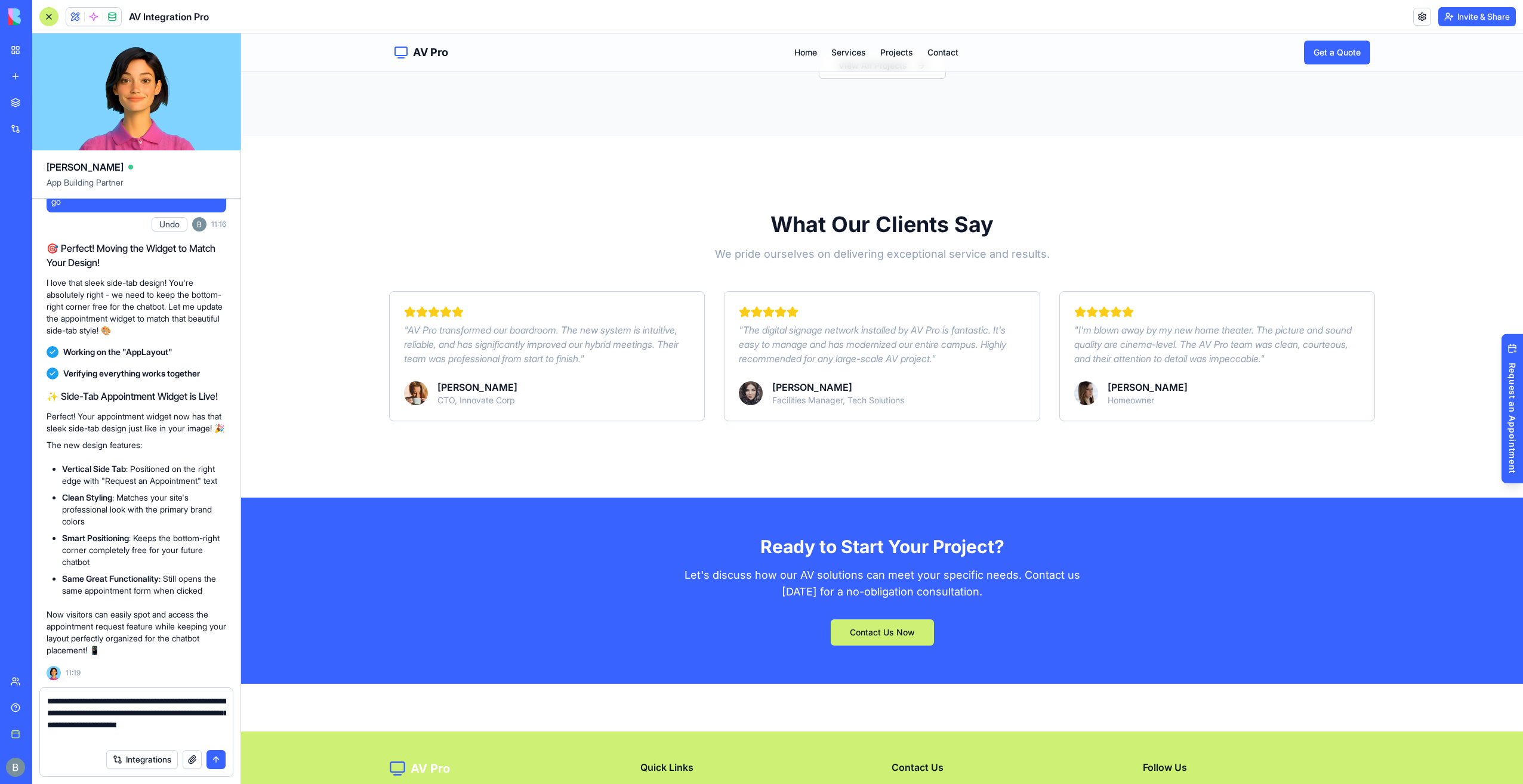
type textarea "**********"
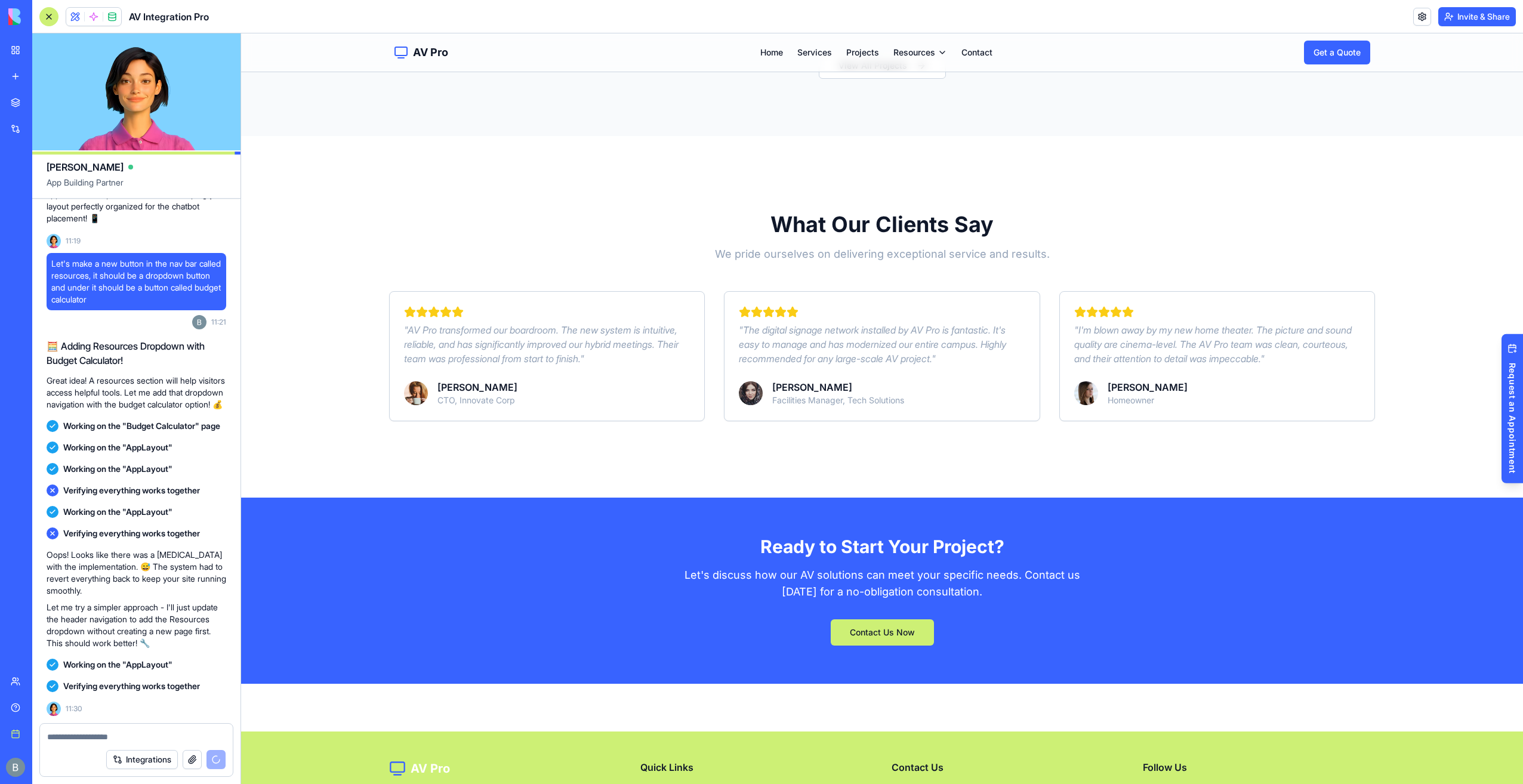
scroll to position [4163, 0]
